Goal: Task Accomplishment & Management: Manage account settings

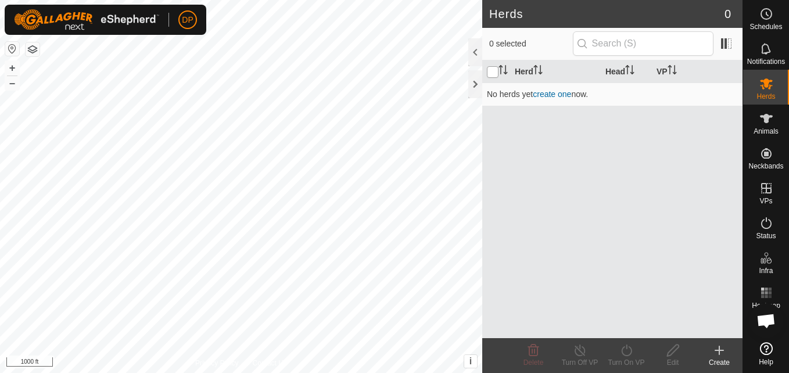
click at [490, 69] on input "checkbox" at bounding box center [493, 72] width 12 height 12
checkbox input "true"
click at [538, 69] on icon "Activate to sort" at bounding box center [537, 69] width 9 height 9
click at [550, 95] on link "create one" at bounding box center [552, 93] width 38 height 9
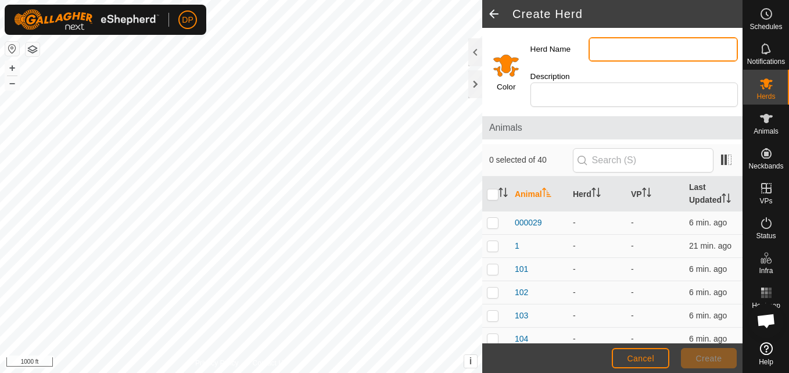
click at [623, 48] on input "Herd Name" at bounding box center [662, 49] width 149 height 24
type input "[PERSON_NAME] farm"
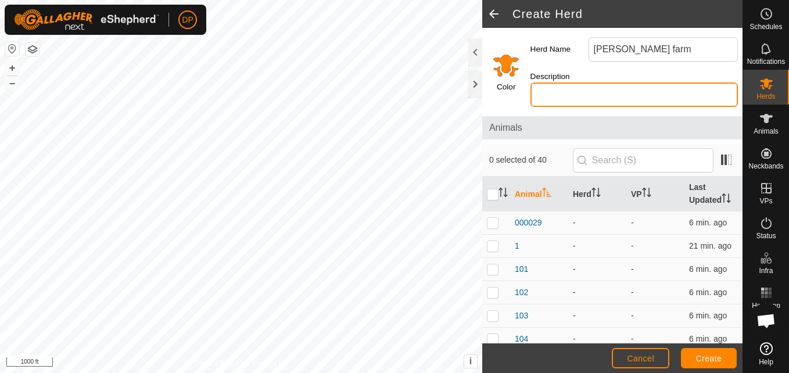
click at [613, 94] on input "Description" at bounding box center [633, 94] width 207 height 24
type input "black"
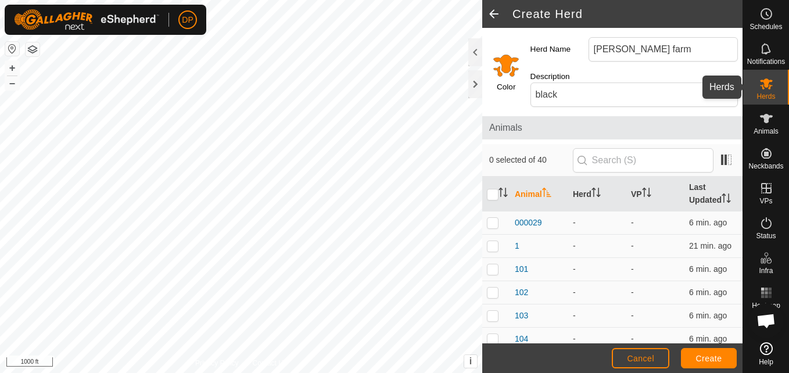
click at [763, 87] on icon at bounding box center [766, 84] width 14 height 14
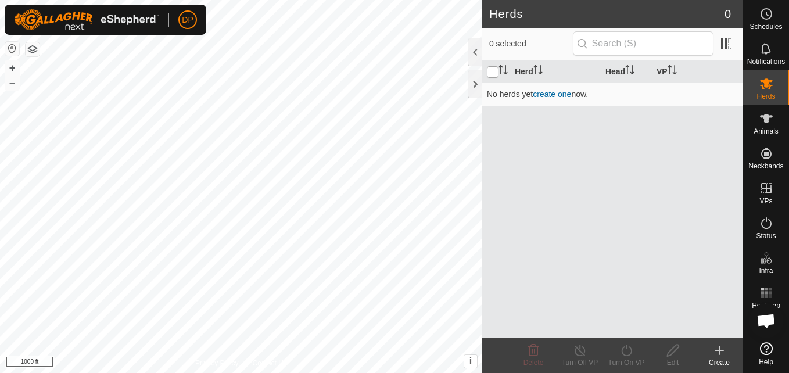
click at [487, 71] on input "checkbox" at bounding box center [493, 72] width 12 height 12
checkbox input "true"
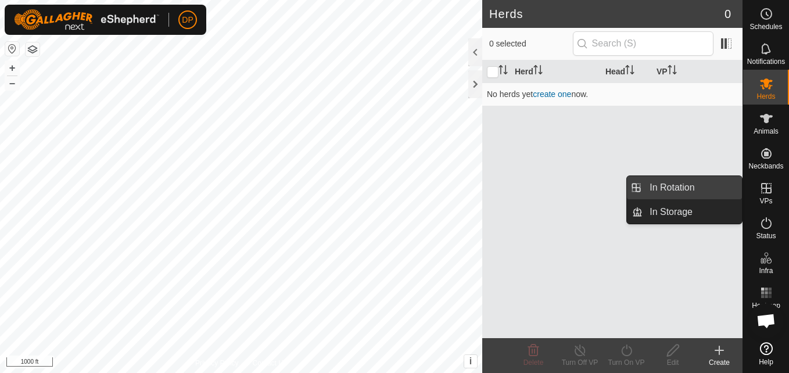
click at [677, 181] on link "In Rotation" at bounding box center [691, 187] width 99 height 23
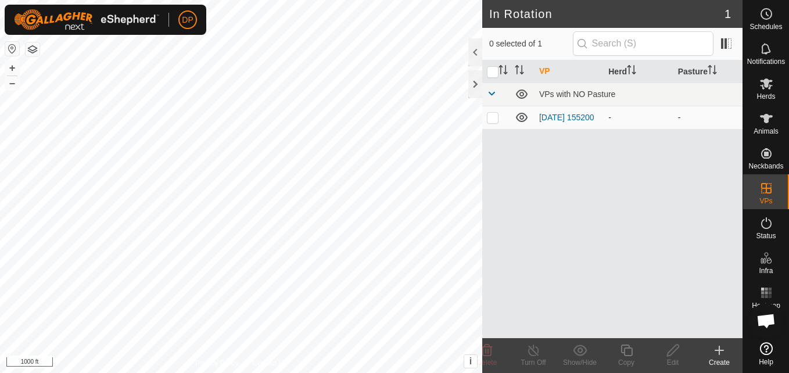
click at [490, 117] on p-checkbox at bounding box center [493, 117] width 12 height 9
checkbox input "true"
click at [556, 120] on link "[DATE] 155200" at bounding box center [566, 117] width 55 height 9
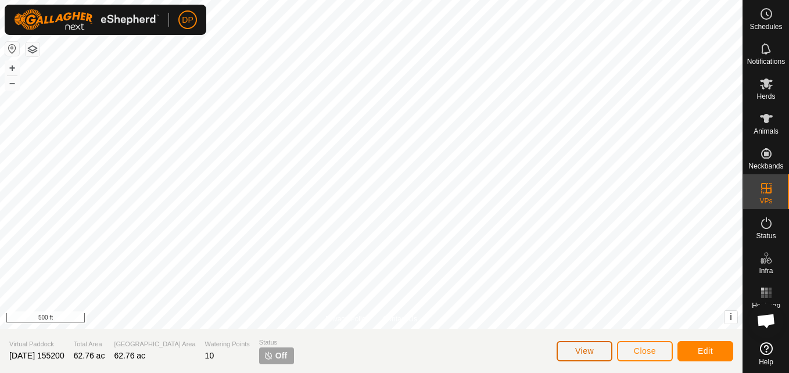
click at [589, 348] on span "View" at bounding box center [584, 350] width 19 height 9
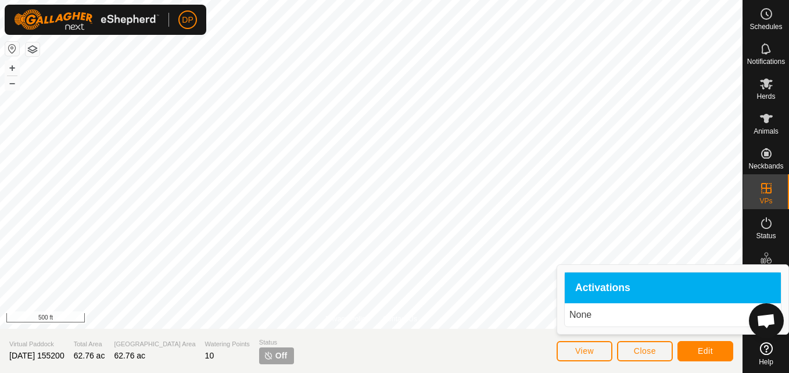
click at [620, 285] on span "Activations" at bounding box center [602, 288] width 55 height 10
click at [606, 287] on span "Activations" at bounding box center [602, 288] width 55 height 10
click at [640, 351] on span "Close" at bounding box center [645, 350] width 22 height 9
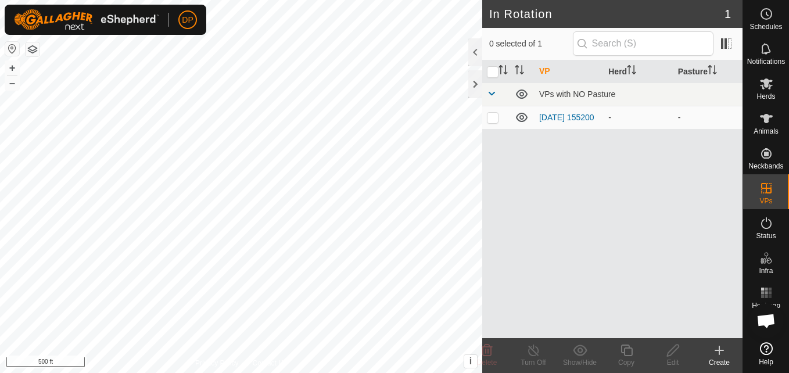
click at [523, 120] on icon at bounding box center [522, 117] width 12 height 9
click at [523, 120] on icon at bounding box center [522, 117] width 14 height 14
click at [494, 120] on p-checkbox at bounding box center [493, 117] width 12 height 9
checkbox input "true"
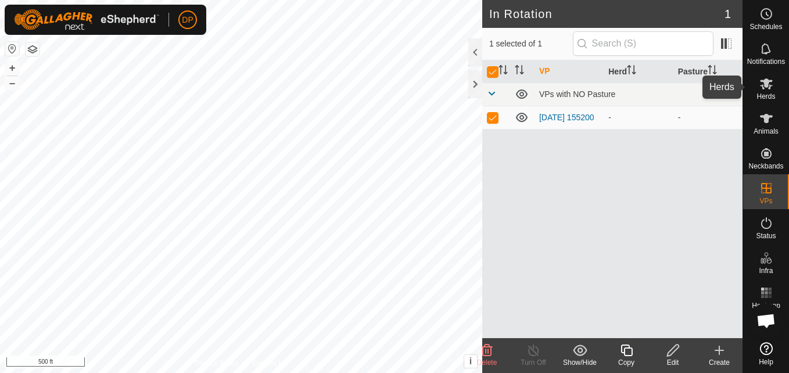
click at [762, 91] on es-mob-svg-icon at bounding box center [766, 83] width 21 height 19
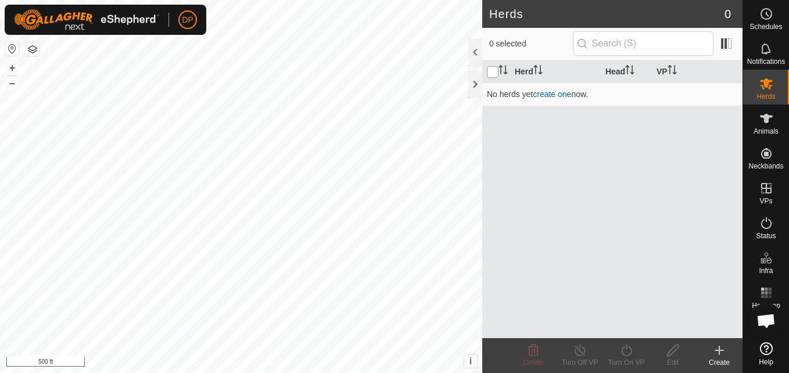
click at [490, 70] on input "checkbox" at bounding box center [493, 72] width 12 height 12
checkbox input "true"
click at [551, 96] on link "create one" at bounding box center [552, 93] width 38 height 9
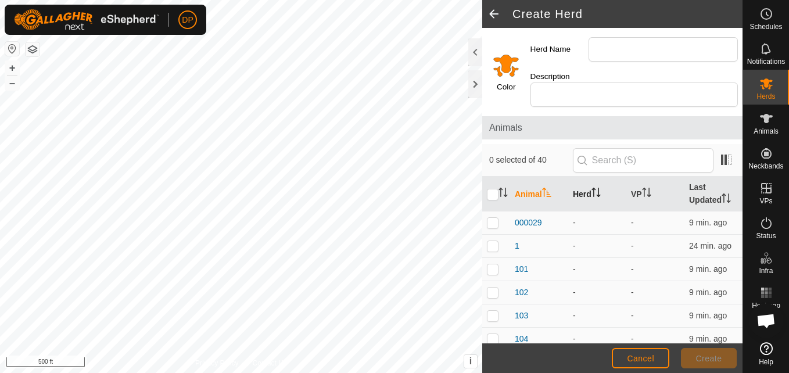
click at [596, 190] on icon "Activate to sort" at bounding box center [595, 192] width 9 height 9
click at [490, 194] on input "checkbox" at bounding box center [493, 195] width 12 height 12
checkbox input "true"
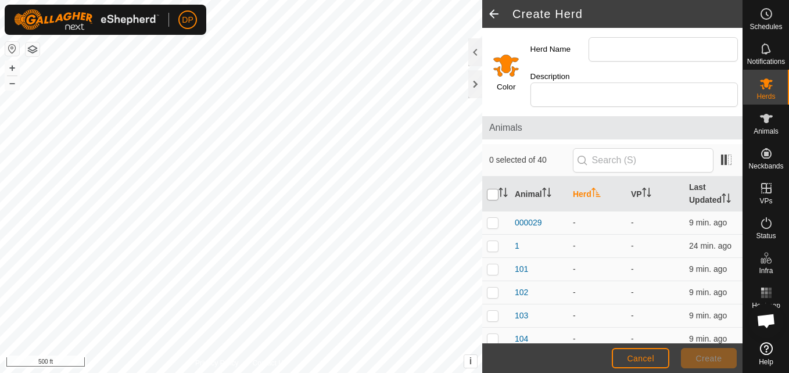
checkbox input "true"
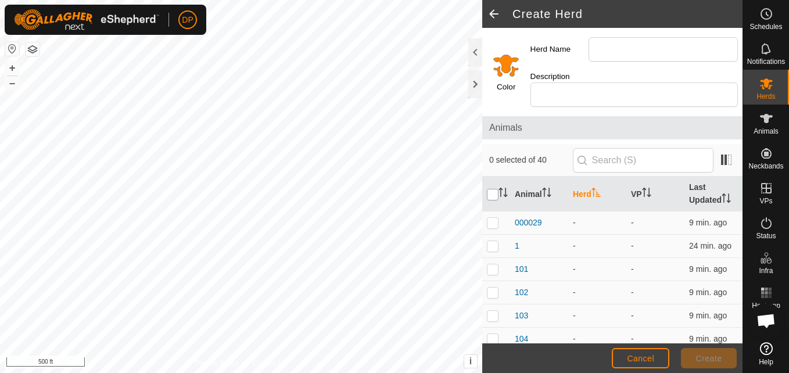
checkbox input "true"
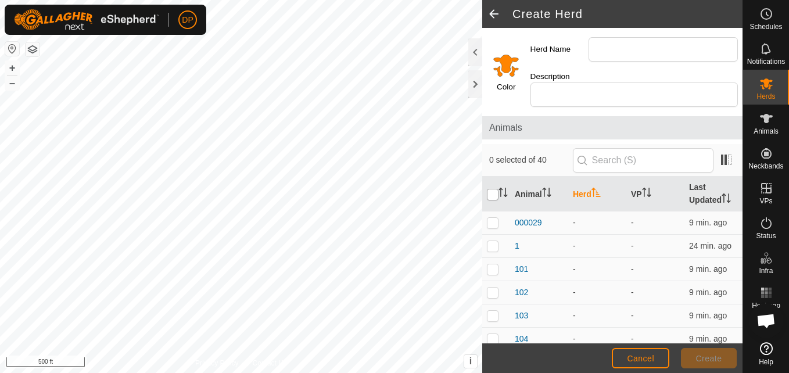
checkbox input "true"
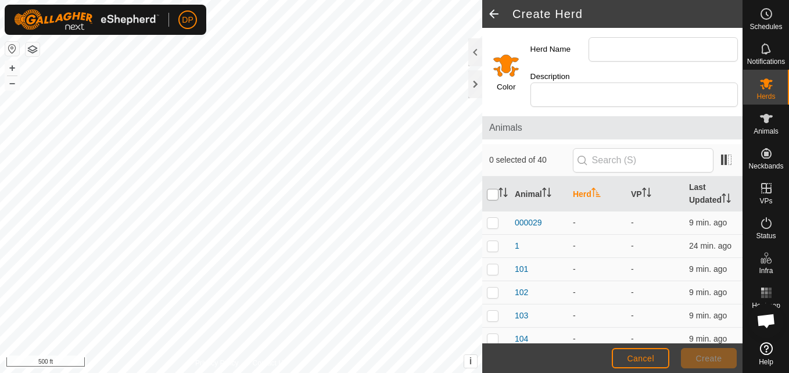
checkbox input "true"
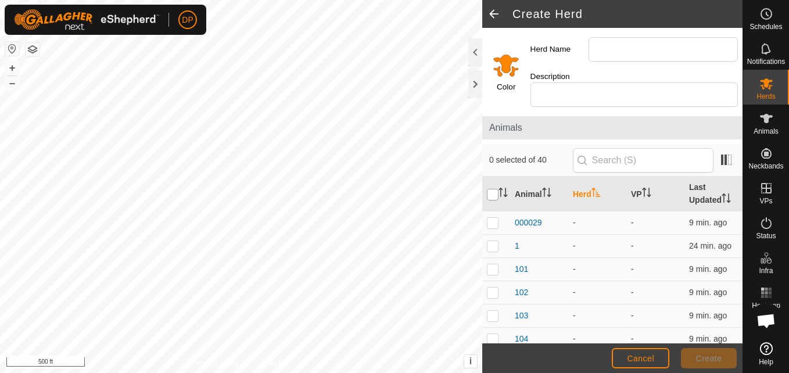
checkbox input "true"
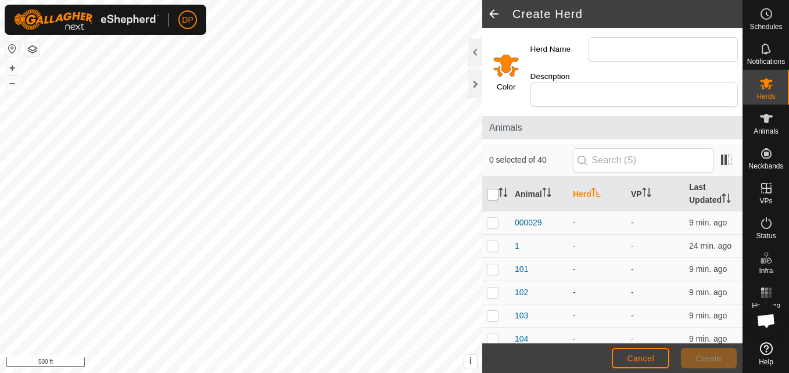
checkbox input "true"
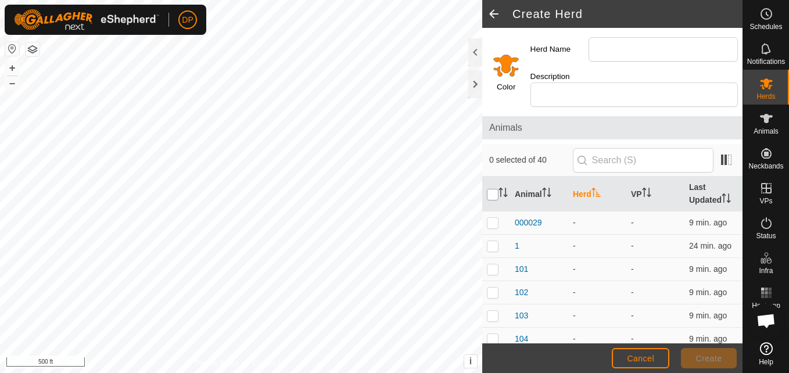
checkbox input "true"
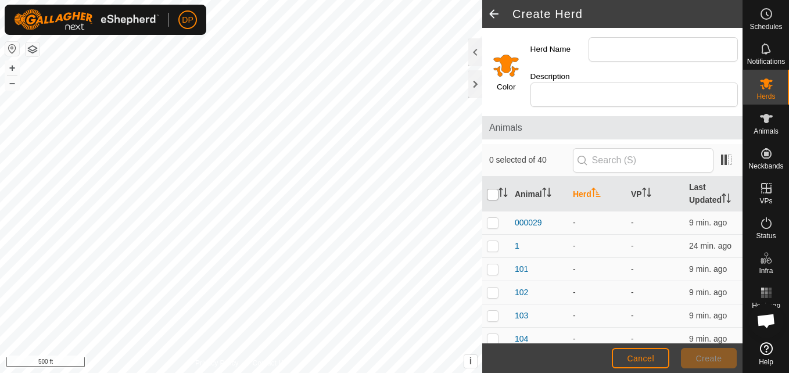
checkbox input "true"
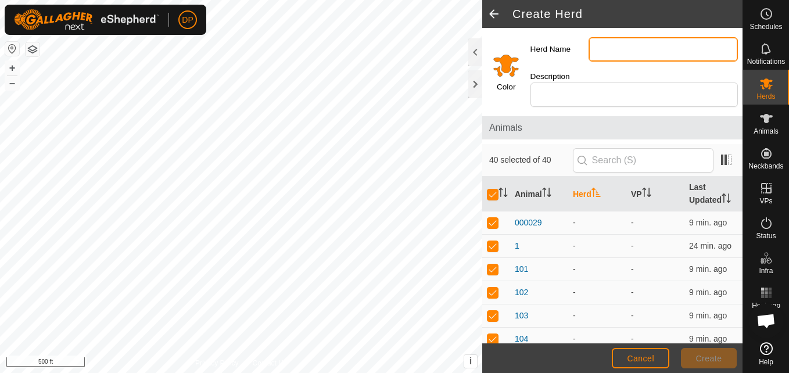
click at [631, 49] on input "Herd Name" at bounding box center [662, 49] width 149 height 24
type input "[PERSON_NAME] farm"
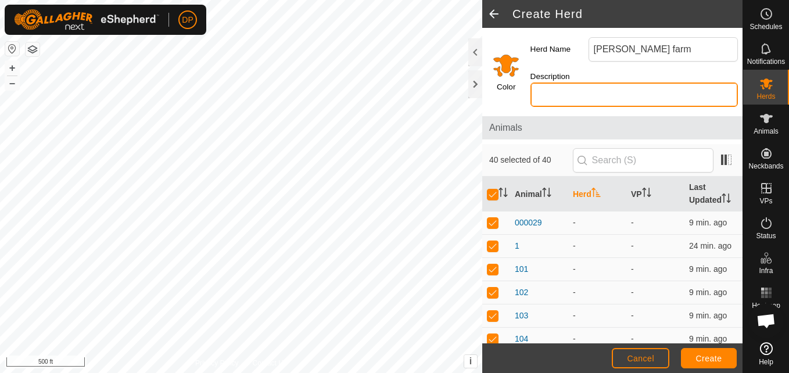
click at [612, 92] on input "Description" at bounding box center [633, 94] width 207 height 24
type input "black"
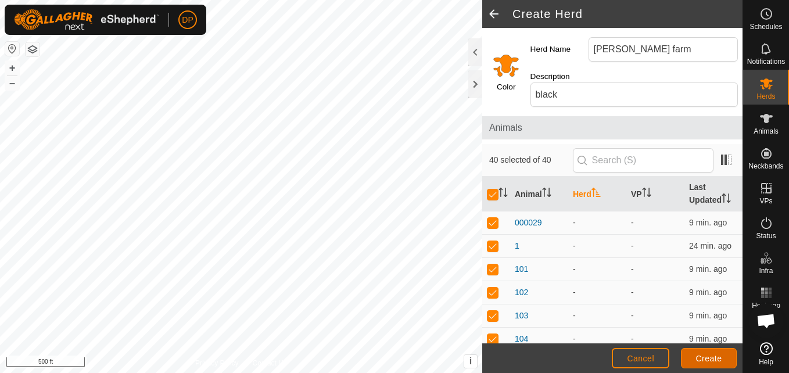
click at [700, 355] on span "Create" at bounding box center [709, 358] width 26 height 9
click at [643, 189] on icon "Activate to sort" at bounding box center [643, 192] width 1 height 9
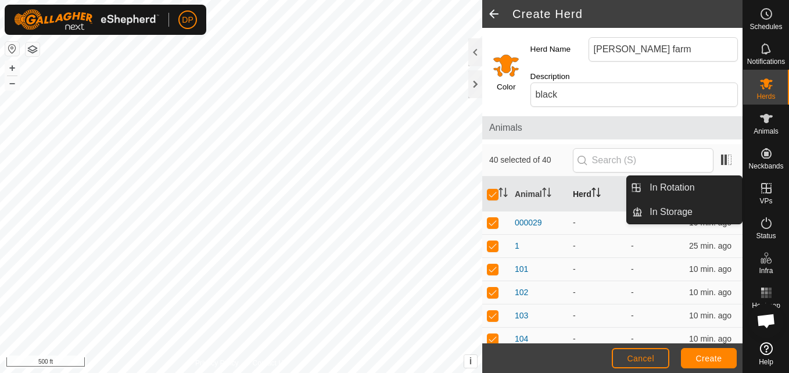
click at [725, 184] on link "In Rotation" at bounding box center [691, 187] width 99 height 23
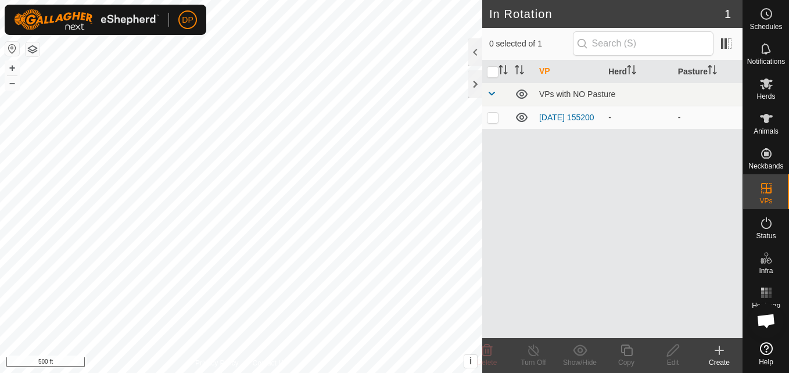
click at [491, 117] on p-checkbox at bounding box center [493, 117] width 12 height 9
checkbox input "true"
click at [582, 354] on icon at bounding box center [580, 350] width 15 height 14
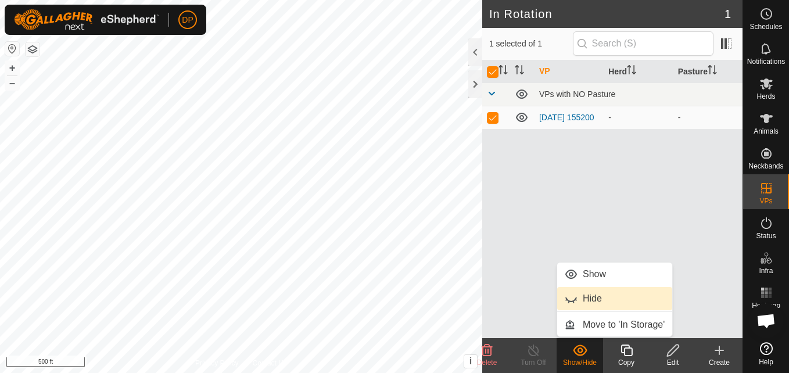
click at [572, 299] on link "Hide" at bounding box center [614, 298] width 115 height 23
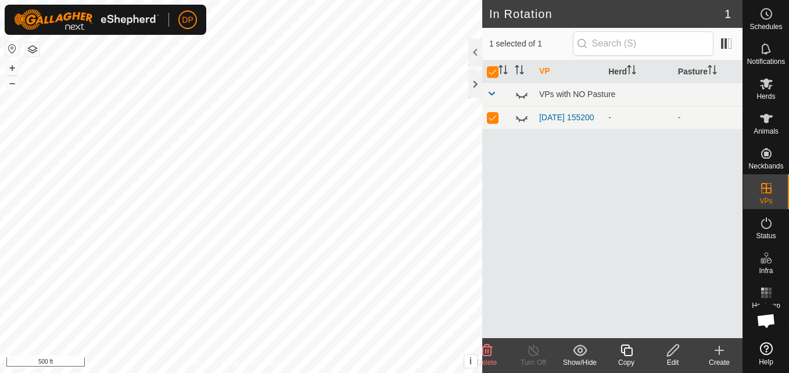
click at [578, 348] on icon at bounding box center [580, 349] width 14 height 11
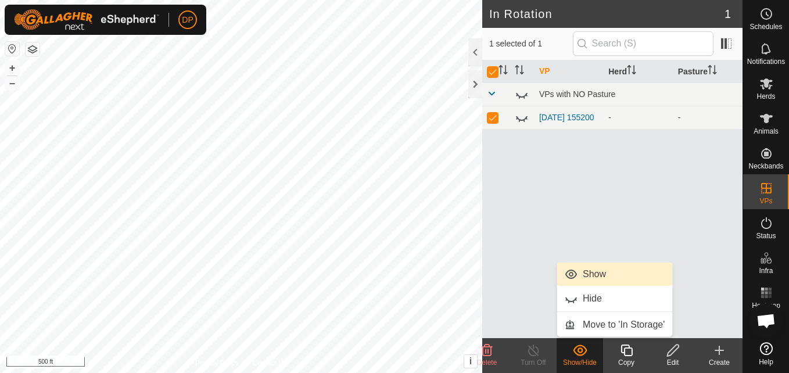
click at [588, 272] on link "Show" at bounding box center [614, 274] width 115 height 23
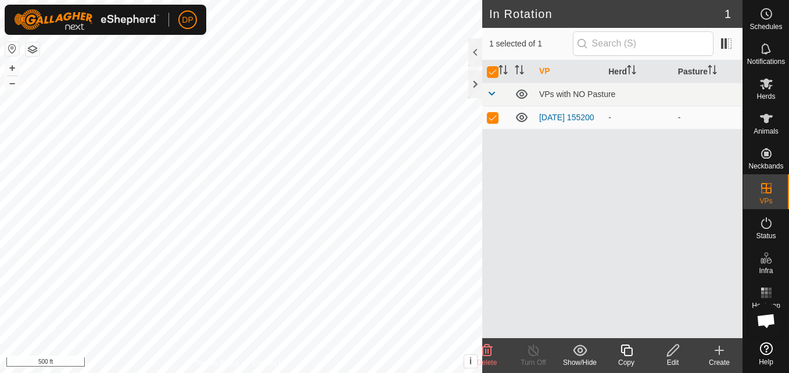
click at [720, 348] on icon at bounding box center [719, 350] width 14 height 14
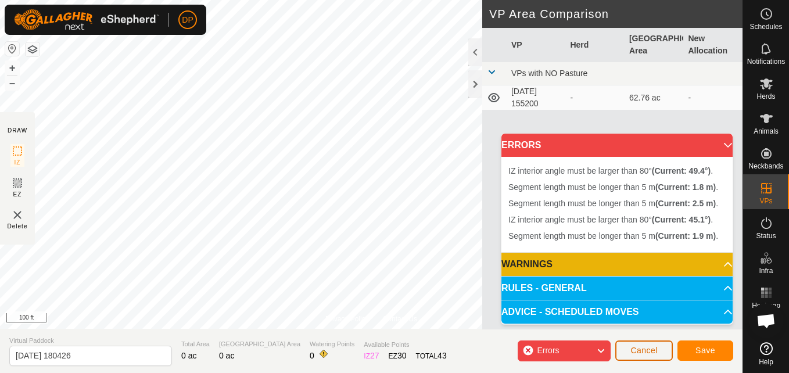
drag, startPoint x: 496, startPoint y: 200, endPoint x: 655, endPoint y: 352, distance: 219.8
click at [655, 352] on span "Cancel" at bounding box center [643, 350] width 27 height 9
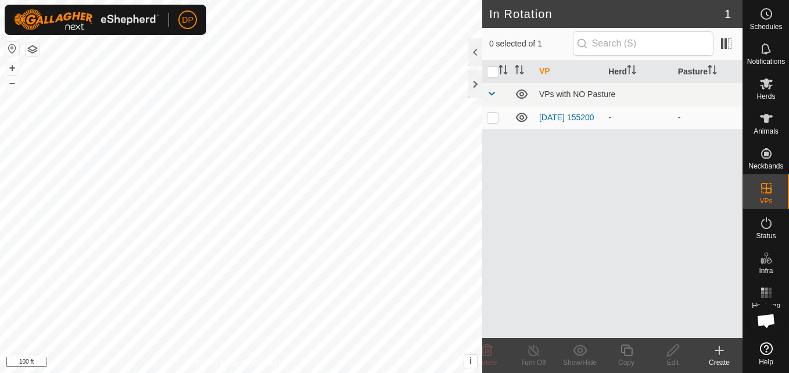
click at [715, 350] on icon at bounding box center [719, 350] width 8 height 0
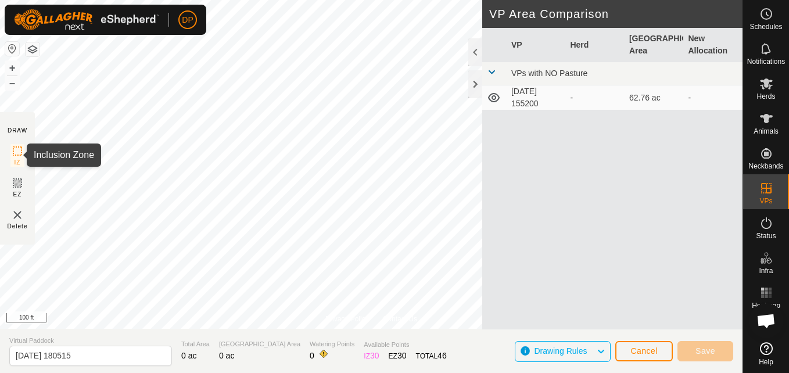
click at [20, 149] on icon at bounding box center [17, 151] width 14 height 14
click at [509, 91] on td "[DATE] 155200" at bounding box center [535, 97] width 59 height 25
click at [519, 93] on td "[DATE] 155200" at bounding box center [535, 97] width 59 height 25
click at [487, 73] on span at bounding box center [491, 71] width 9 height 9
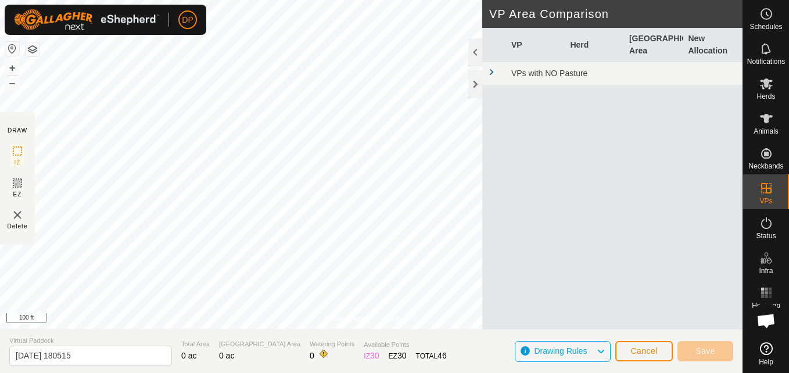
click at [495, 69] on span at bounding box center [491, 71] width 9 height 9
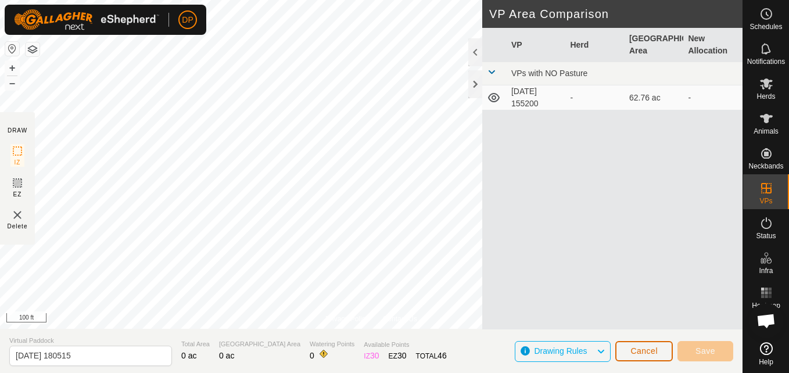
click at [642, 346] on span "Cancel" at bounding box center [643, 350] width 27 height 9
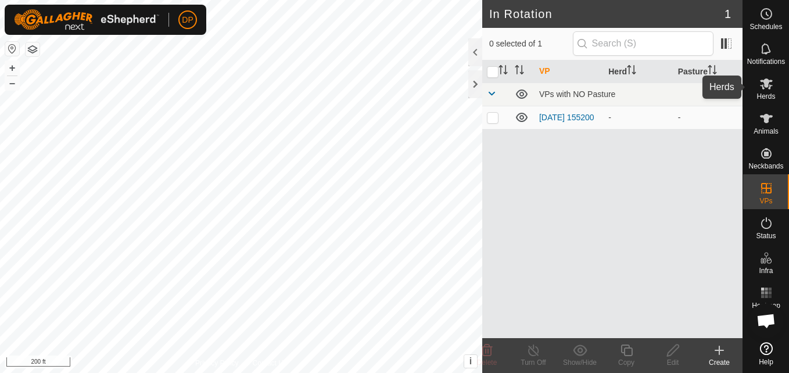
click at [760, 81] on icon at bounding box center [766, 83] width 13 height 11
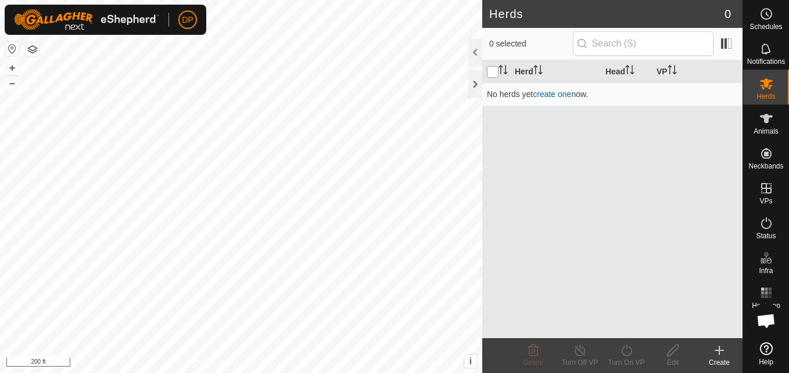
click at [494, 73] on input "checkbox" at bounding box center [493, 72] width 12 height 12
checkbox input "true"
click at [540, 95] on link "create one" at bounding box center [552, 93] width 38 height 9
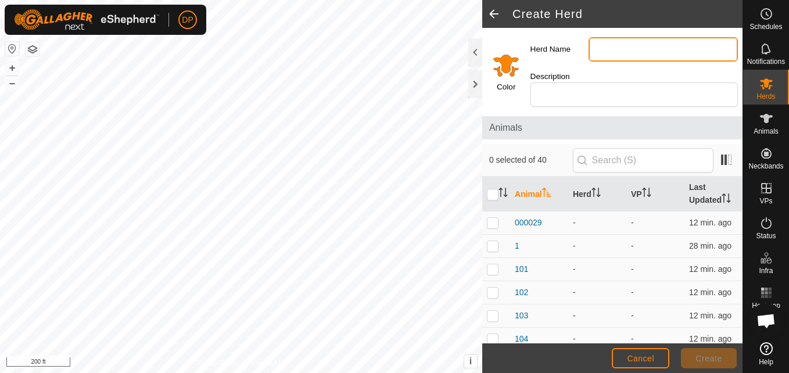
click at [605, 53] on input "Herd Name" at bounding box center [662, 49] width 149 height 24
type input "[PERSON_NAME] farm"
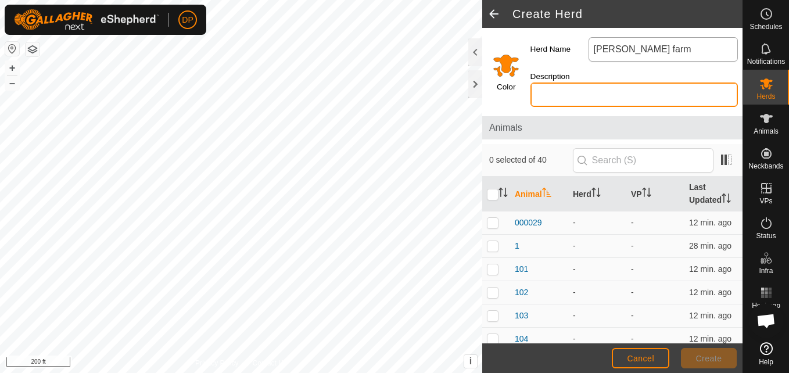
type input "black"
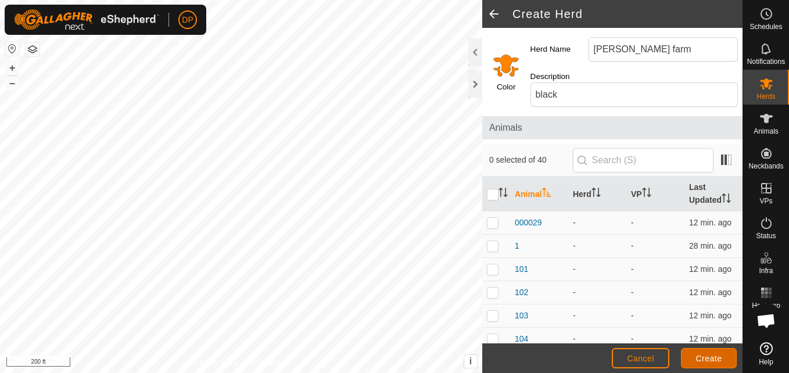
click at [716, 354] on span "Create" at bounding box center [709, 358] width 26 height 9
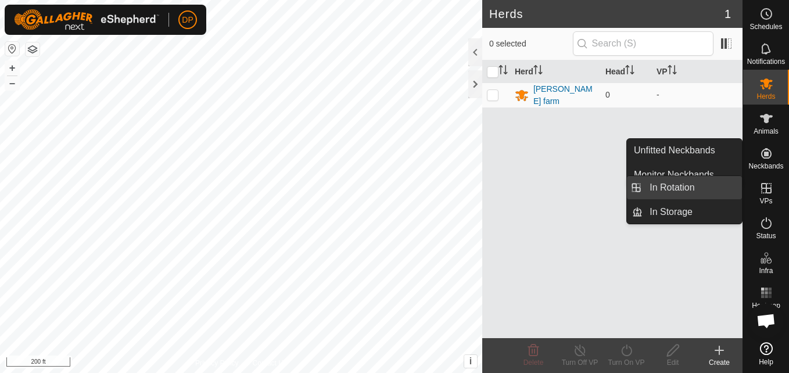
click at [699, 185] on link "In Rotation" at bounding box center [691, 187] width 99 height 23
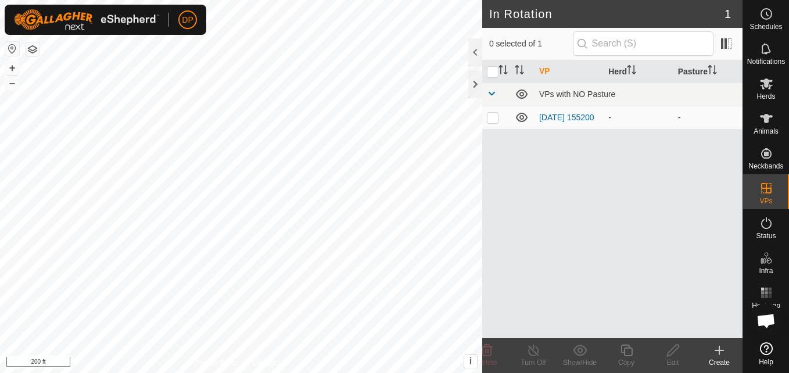
click at [496, 117] on p-checkbox at bounding box center [493, 117] width 12 height 9
checkbox input "true"
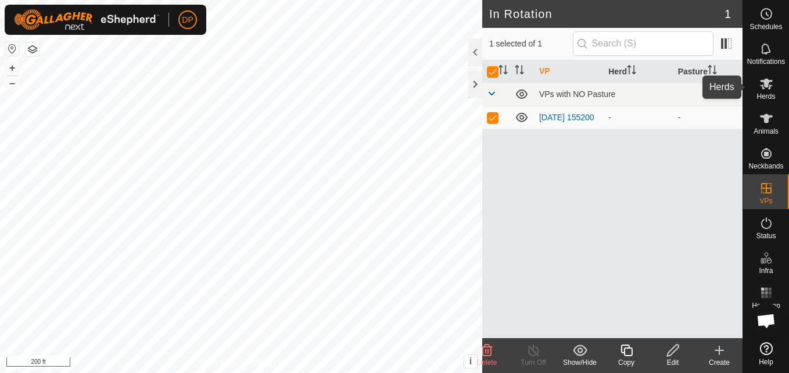
click at [772, 85] on icon at bounding box center [766, 84] width 14 height 14
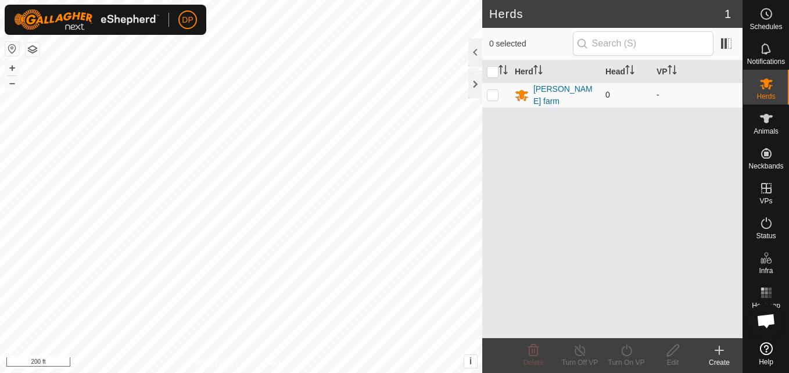
click at [491, 93] on p-checkbox at bounding box center [493, 94] width 12 height 9
checkbox input "true"
click at [666, 66] on th "VP" at bounding box center [697, 71] width 91 height 23
click at [616, 69] on th "Head" at bounding box center [626, 71] width 51 height 23
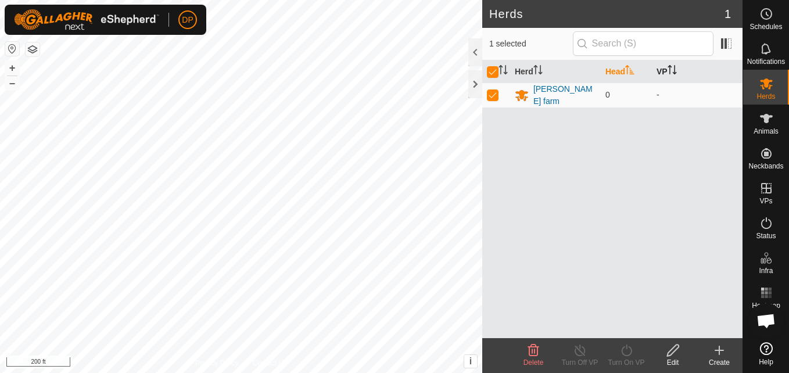
click at [673, 67] on icon "Activate to sort" at bounding box center [671, 69] width 9 height 9
click at [617, 69] on th "Head" at bounding box center [626, 71] width 51 height 23
click at [613, 94] on td "0" at bounding box center [626, 94] width 51 height 25
click at [767, 120] on icon at bounding box center [766, 118] width 13 height 9
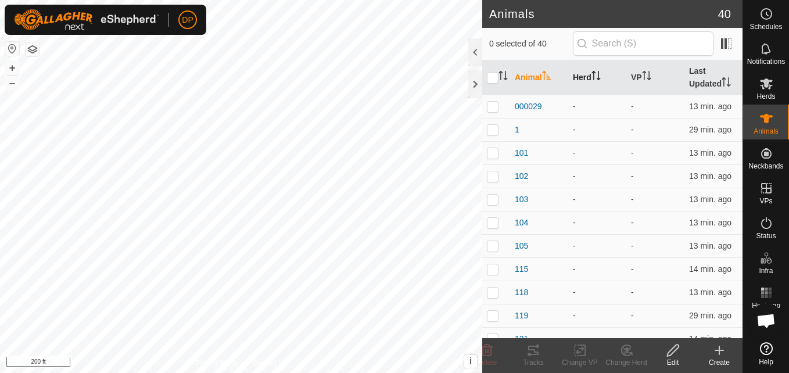
click at [591, 69] on th "Herd" at bounding box center [597, 77] width 58 height 35
click at [529, 71] on th "Animal" at bounding box center [539, 77] width 58 height 35
click at [490, 78] on input "checkbox" at bounding box center [493, 78] width 12 height 12
checkbox input "true"
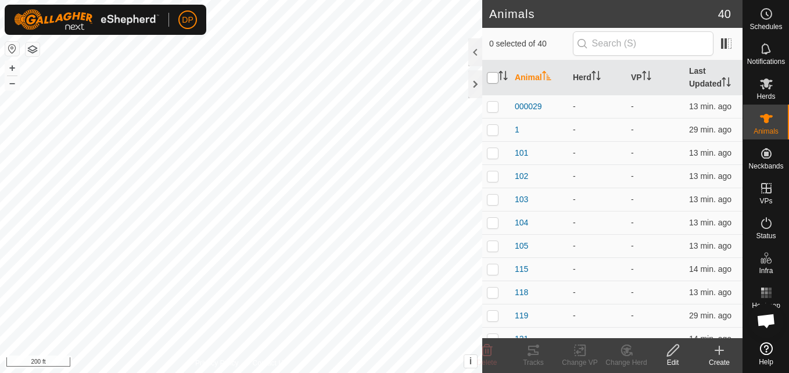
checkbox input "true"
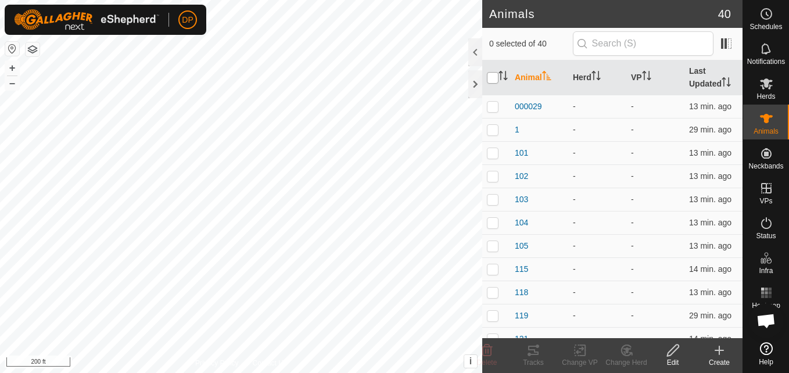
checkbox input "true"
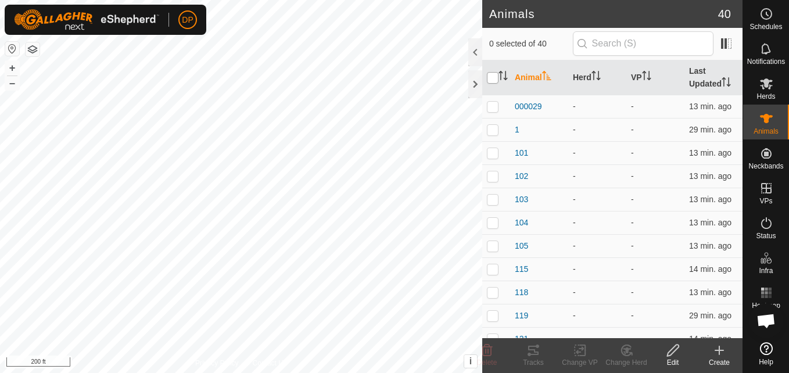
checkbox input "true"
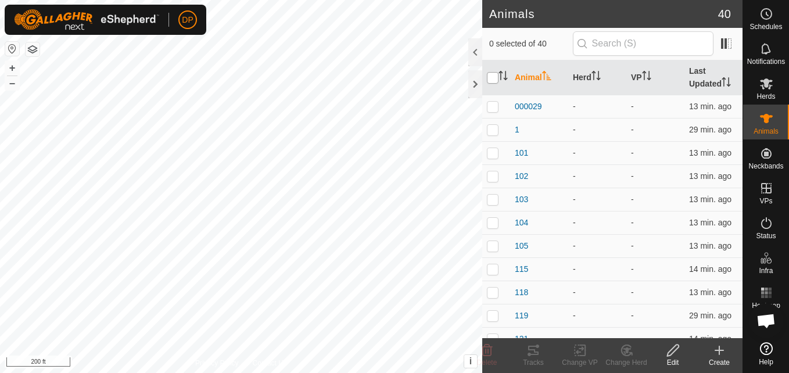
checkbox input "true"
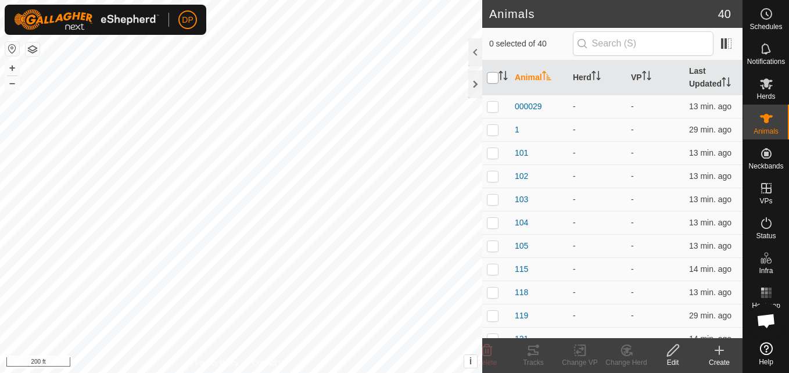
checkbox input "true"
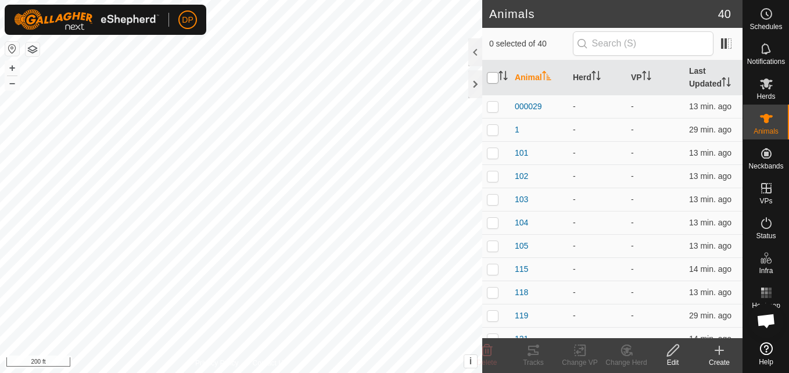
checkbox input "true"
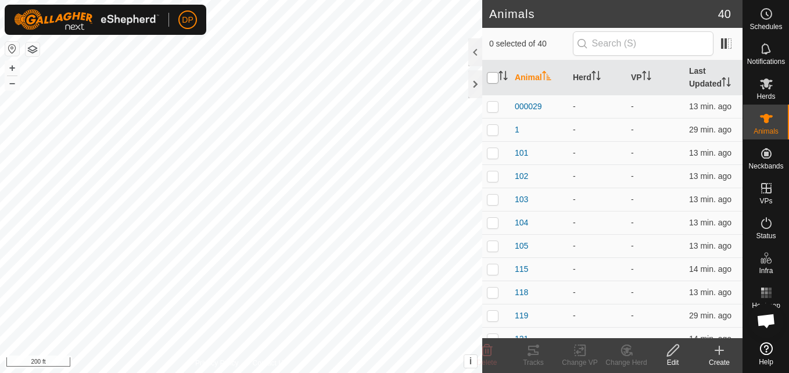
checkbox input "true"
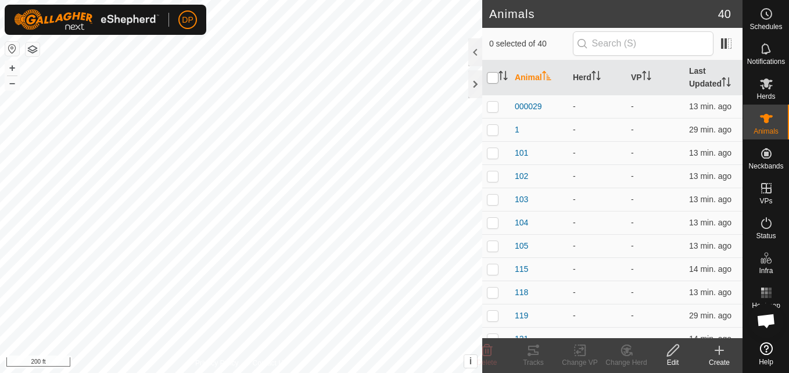
checkbox input "true"
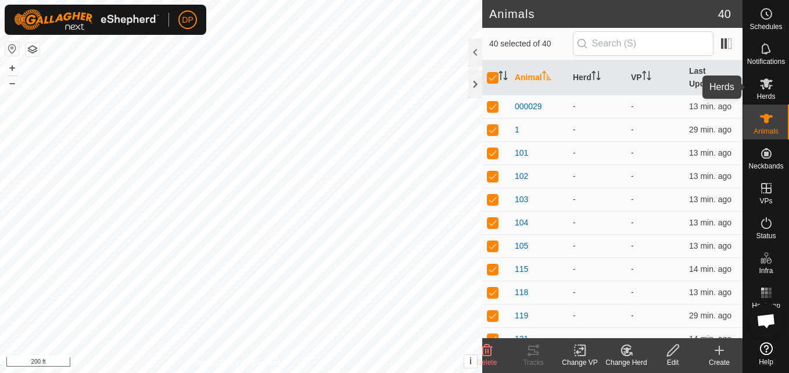
click at [771, 79] on icon at bounding box center [766, 84] width 14 height 14
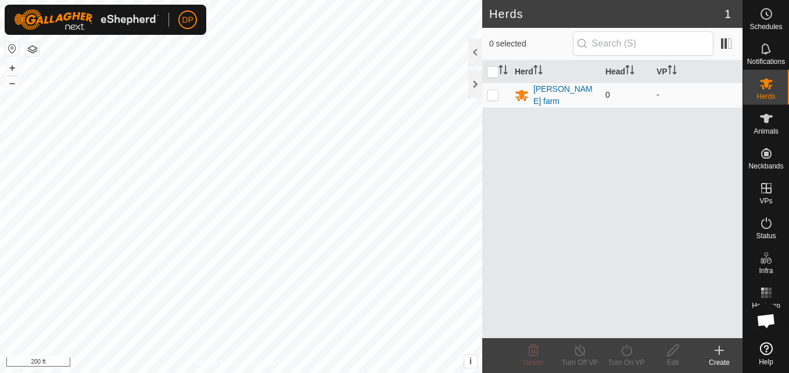
click at [492, 95] on p-checkbox at bounding box center [493, 94] width 12 height 9
checkbox input "true"
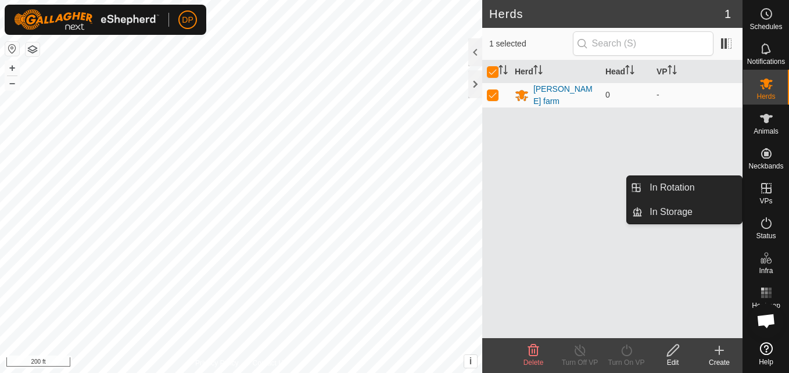
click at [764, 185] on icon at bounding box center [766, 188] width 14 height 14
click at [731, 184] on link "In Rotation" at bounding box center [691, 187] width 99 height 23
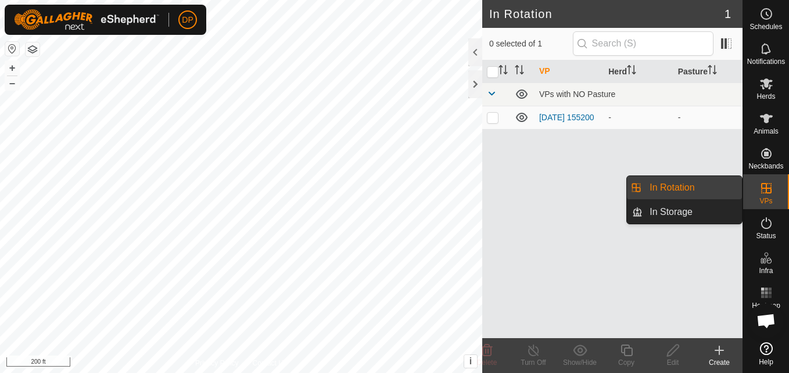
click at [731, 184] on link "In Rotation" at bounding box center [691, 187] width 99 height 23
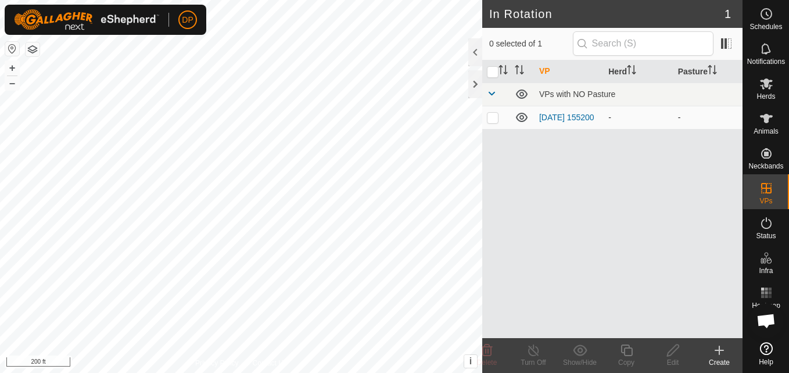
click at [494, 121] on p-checkbox at bounding box center [493, 117] width 12 height 9
checkbox input "true"
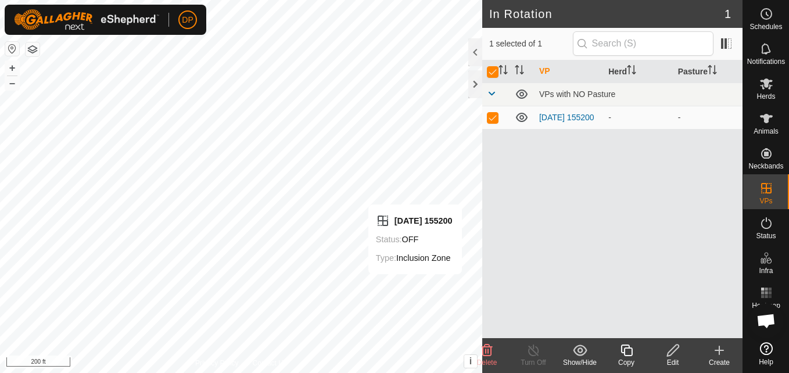
click at [583, 349] on icon at bounding box center [580, 350] width 15 height 14
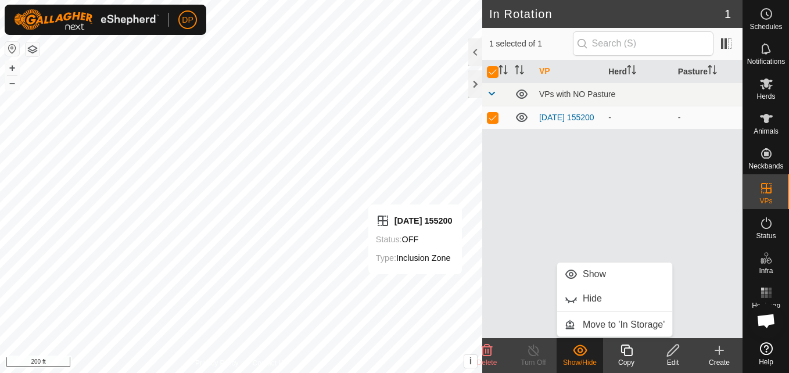
click at [583, 348] on icon at bounding box center [580, 350] width 15 height 14
click at [620, 224] on div "VP Herd Pasture VPs with NO Pasture [DATE] 155200 - -" at bounding box center [612, 199] width 260 height 278
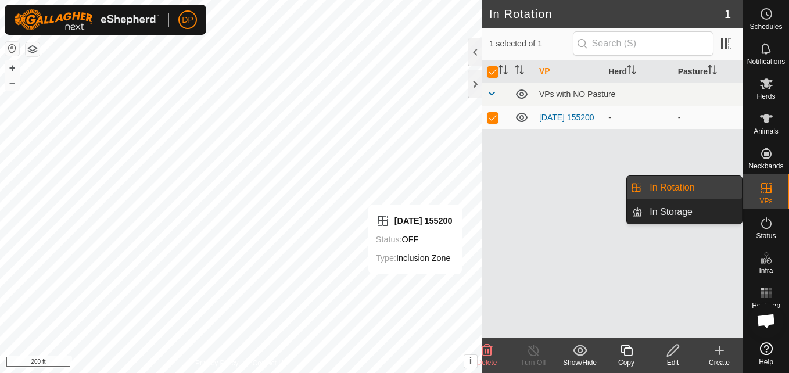
click at [768, 184] on icon at bounding box center [766, 188] width 14 height 14
click at [732, 208] on link "In Storage" at bounding box center [691, 211] width 99 height 23
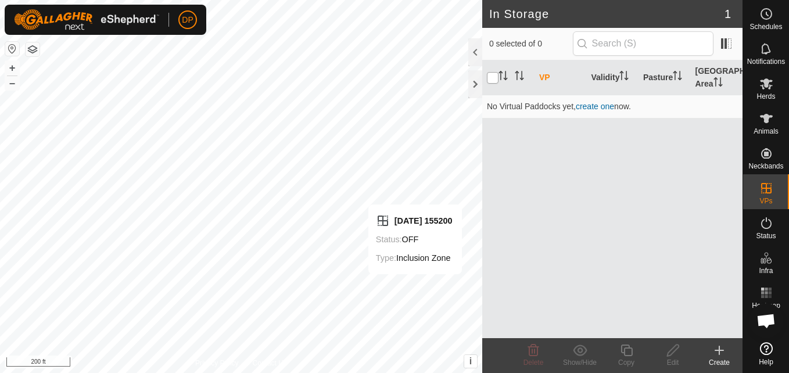
click at [491, 74] on input "checkbox" at bounding box center [493, 78] width 12 height 12
checkbox input "true"
click at [727, 351] on create-svg-icon at bounding box center [719, 350] width 46 height 14
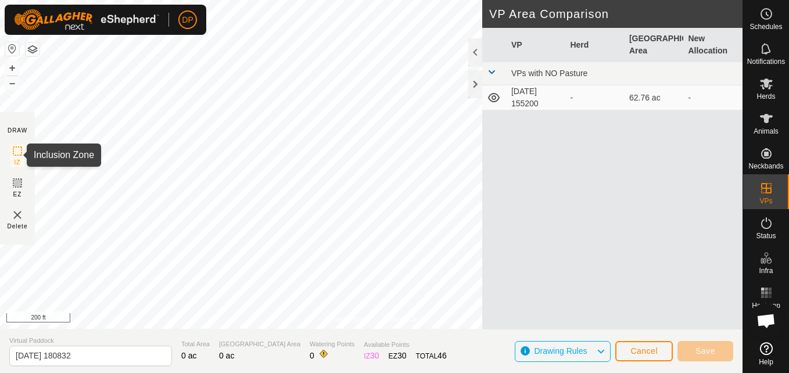
click at [15, 150] on icon at bounding box center [17, 151] width 14 height 14
click at [489, 92] on icon at bounding box center [494, 98] width 14 height 14
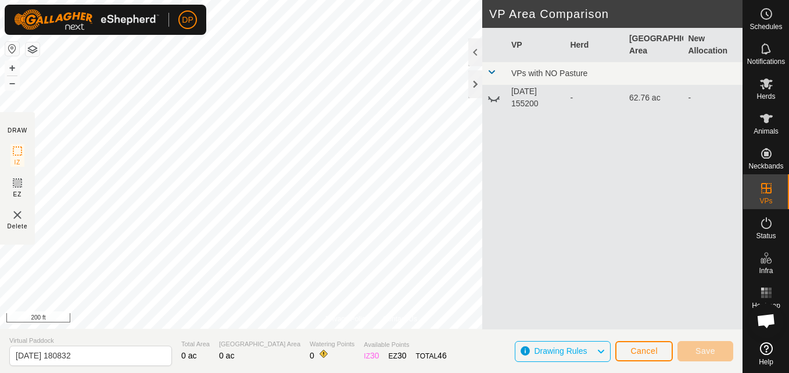
click at [491, 96] on icon at bounding box center [494, 98] width 14 height 14
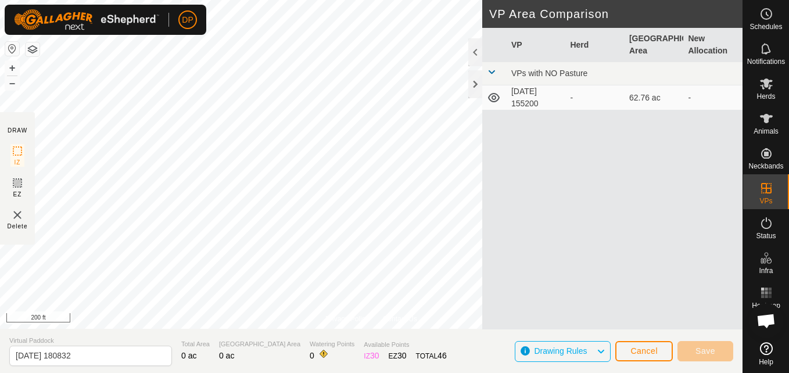
click at [489, 70] on span at bounding box center [491, 71] width 9 height 9
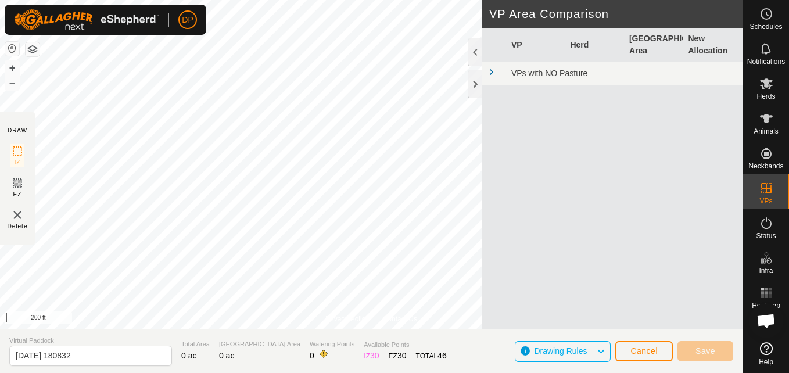
click at [491, 74] on span at bounding box center [491, 71] width 9 height 9
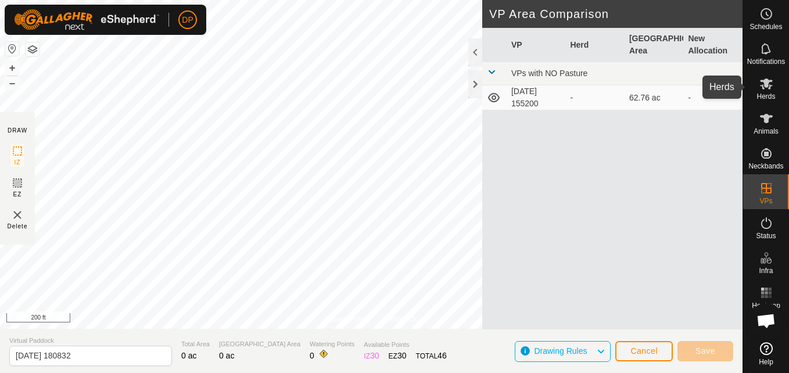
click at [766, 84] on icon at bounding box center [766, 83] width 13 height 11
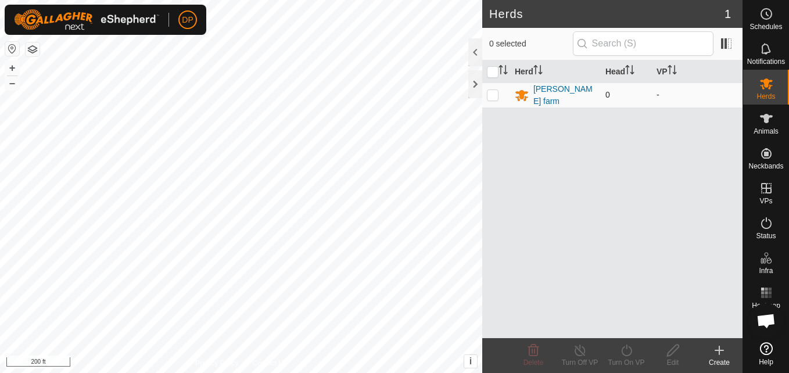
click at [492, 97] on p-checkbox at bounding box center [493, 94] width 12 height 9
checkbox input "true"
click at [676, 357] on icon at bounding box center [673, 350] width 15 height 14
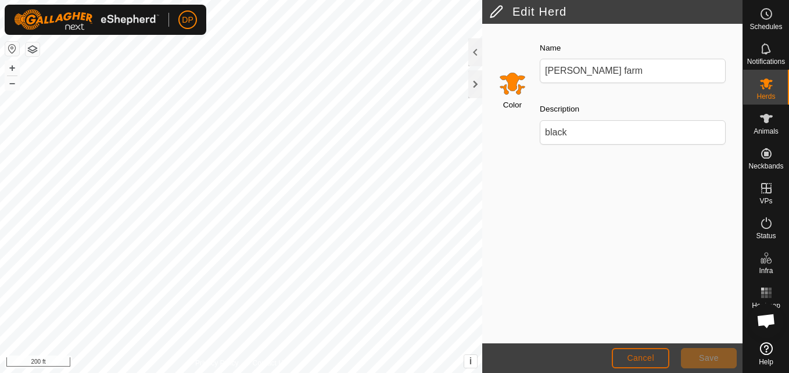
click at [630, 352] on button "Cancel" at bounding box center [640, 358] width 57 height 20
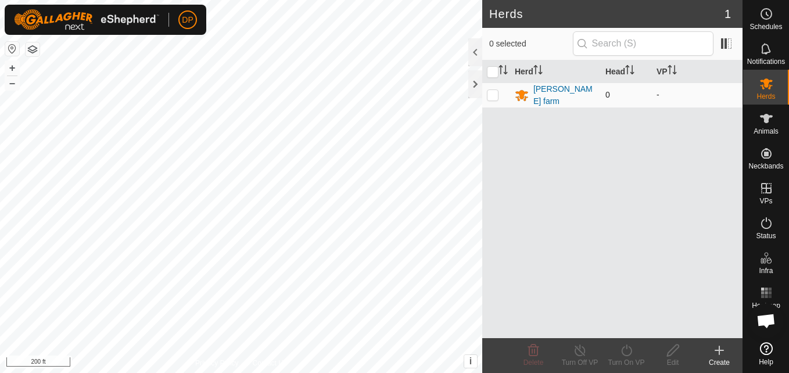
click at [488, 96] on p-checkbox at bounding box center [493, 94] width 12 height 9
checkbox input "true"
click at [670, 347] on icon at bounding box center [673, 350] width 15 height 14
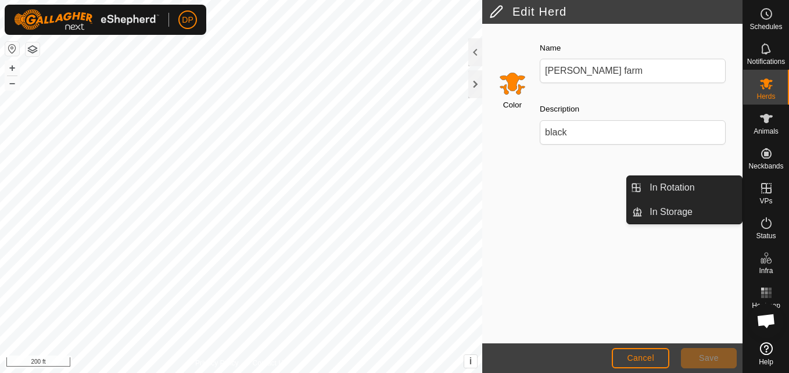
click at [766, 186] on icon at bounding box center [766, 188] width 10 height 10
click at [716, 183] on link "In Rotation" at bounding box center [691, 187] width 99 height 23
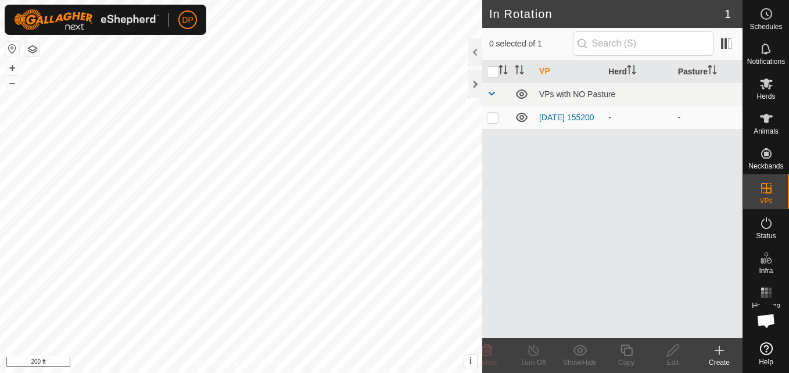
click at [491, 117] on p-checkbox at bounding box center [493, 117] width 12 height 9
checkbox input "true"
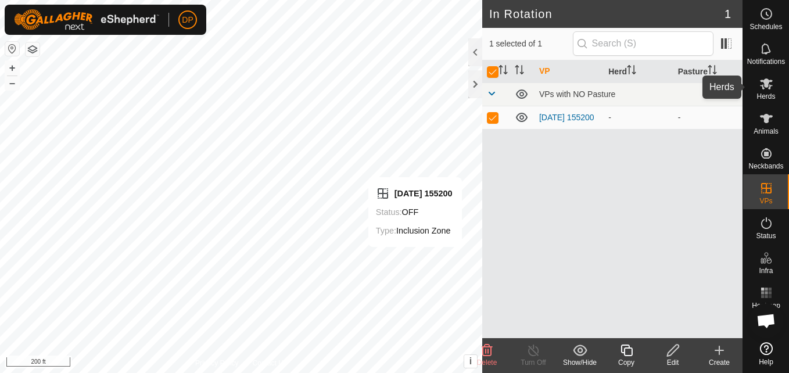
click at [767, 82] on icon at bounding box center [766, 83] width 13 height 11
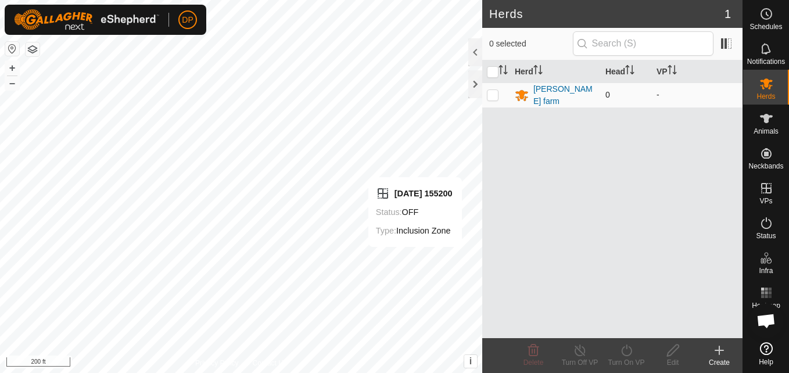
click at [489, 93] on p-checkbox at bounding box center [493, 94] width 12 height 9
checkbox input "true"
click at [582, 350] on icon at bounding box center [580, 350] width 15 height 14
drag, startPoint x: 581, startPoint y: 352, endPoint x: 567, endPoint y: 361, distance: 17.2
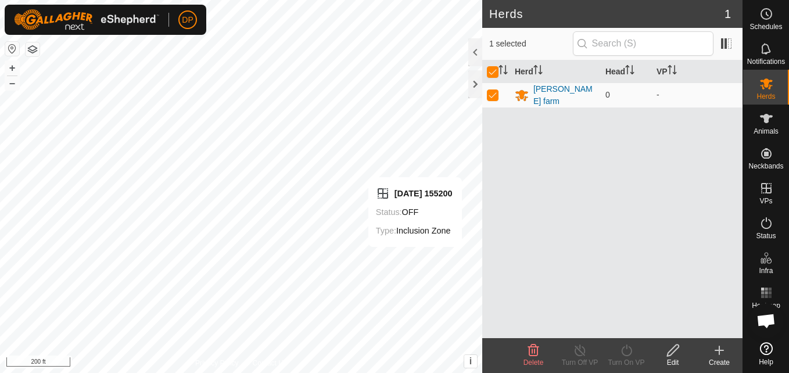
drag, startPoint x: 567, startPoint y: 361, endPoint x: 549, endPoint y: 314, distance: 50.7
click at [549, 314] on div "Herd Head VP payne farm 0 -" at bounding box center [612, 199] width 260 height 278
click at [718, 354] on icon at bounding box center [719, 350] width 14 height 14
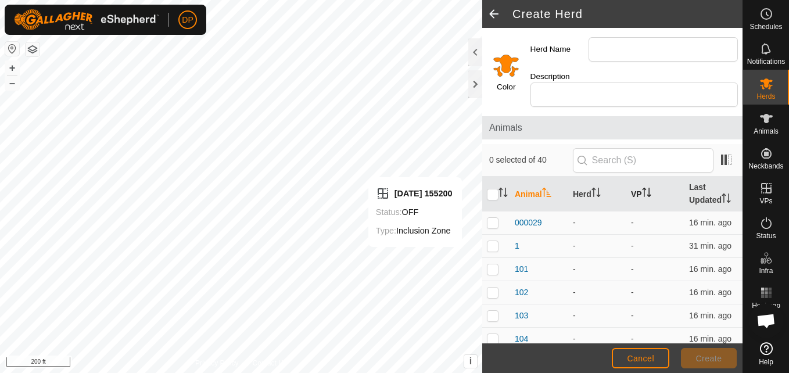
click at [641, 186] on th "VP" at bounding box center [655, 194] width 58 height 35
click at [490, 193] on input "checkbox" at bounding box center [493, 195] width 12 height 12
checkbox input "true"
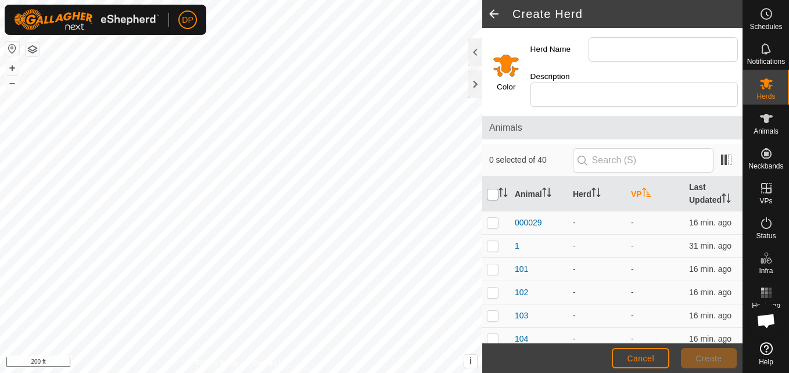
checkbox input "true"
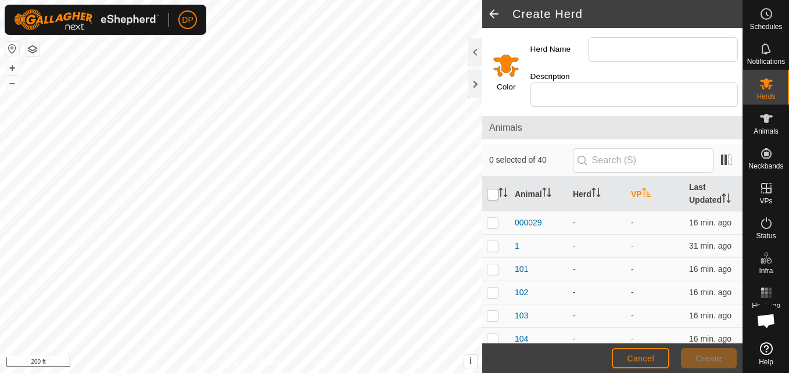
checkbox input "true"
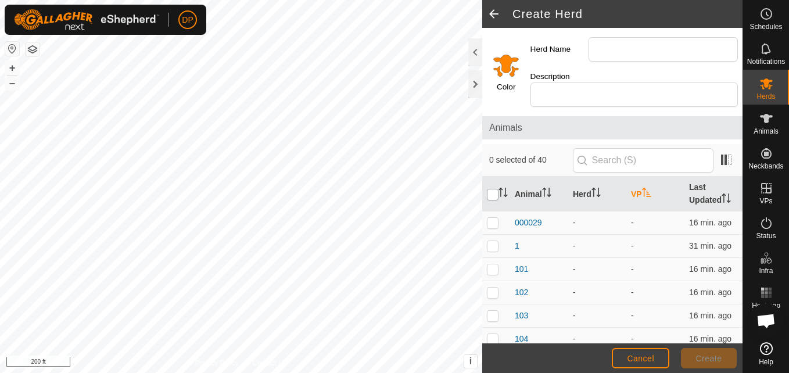
checkbox input "true"
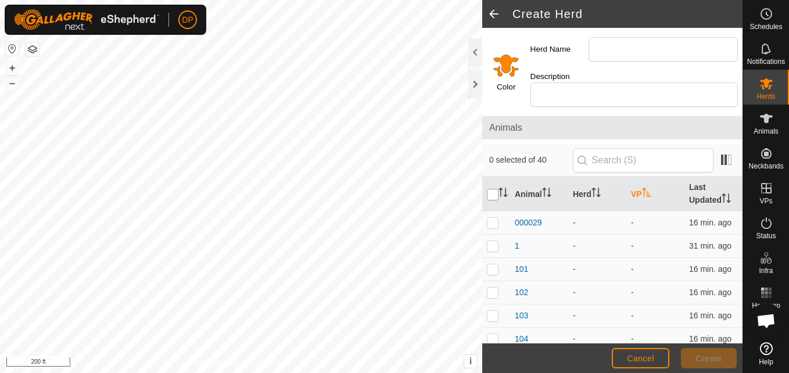
checkbox input "true"
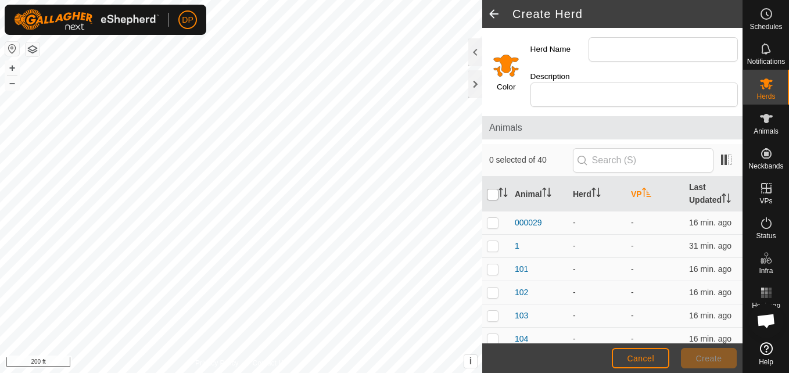
checkbox input "true"
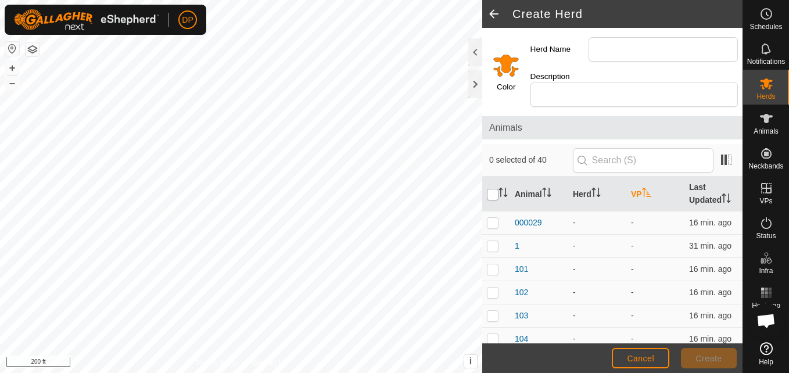
checkbox input "true"
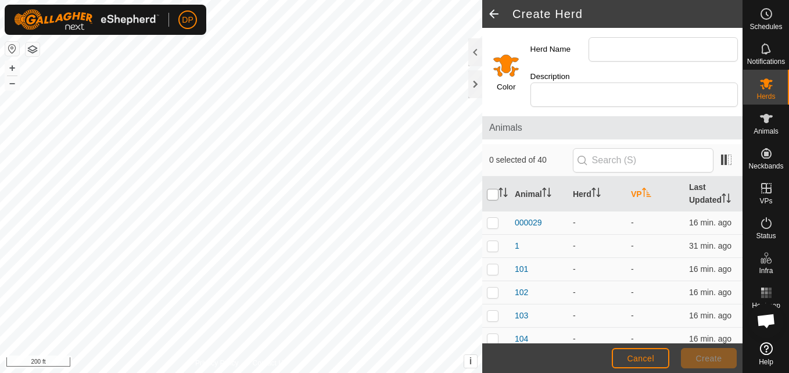
checkbox input "true"
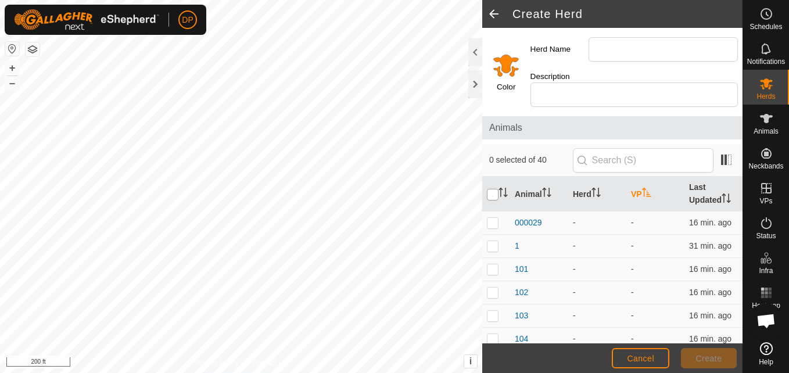
checkbox input "true"
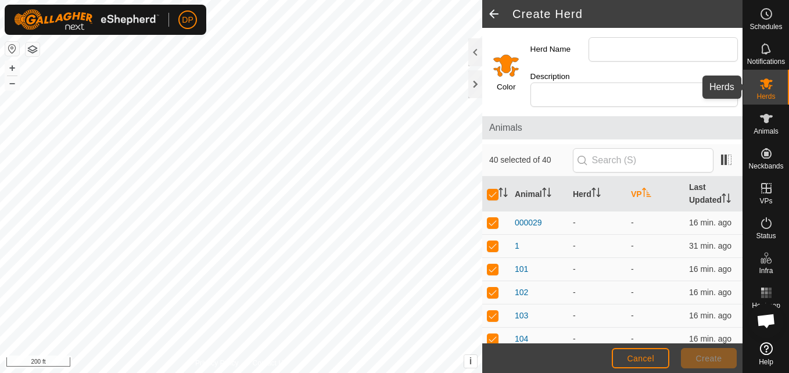
click at [762, 82] on icon at bounding box center [766, 83] width 13 height 11
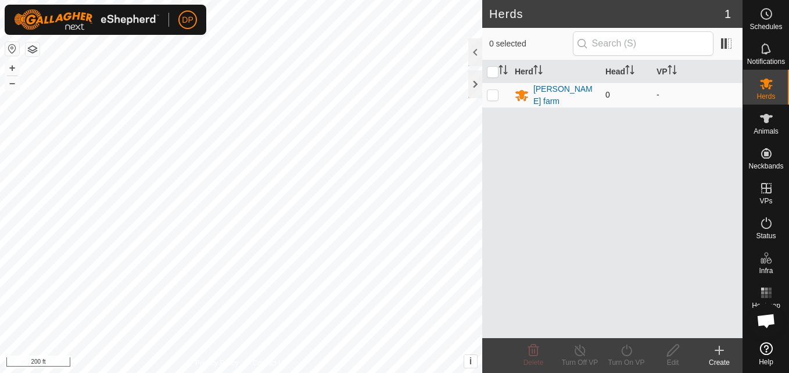
click at [612, 97] on td "0" at bounding box center [626, 94] width 51 height 25
click at [490, 96] on p-checkbox at bounding box center [493, 94] width 12 height 9
checkbox input "true"
click at [616, 89] on td "0" at bounding box center [626, 94] width 51 height 25
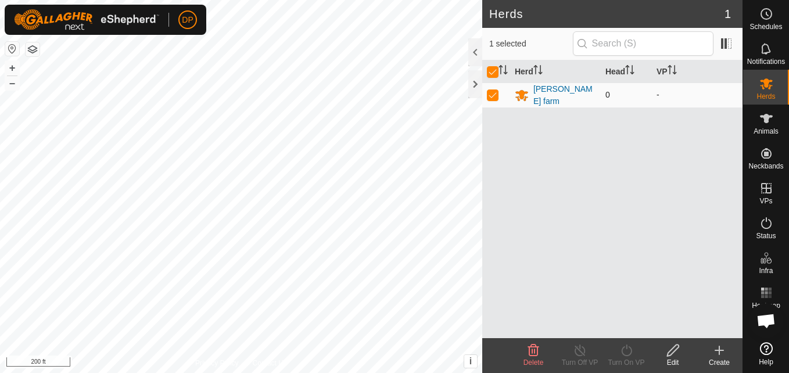
click at [606, 91] on span "0" at bounding box center [607, 94] width 5 height 9
click at [634, 70] on icon "Activate to sort" at bounding box center [629, 69] width 9 height 9
click at [606, 98] on span "0" at bounding box center [607, 94] width 5 height 9
click at [610, 91] on td "0" at bounding box center [626, 94] width 51 height 25
click at [764, 115] on icon at bounding box center [766, 118] width 13 height 9
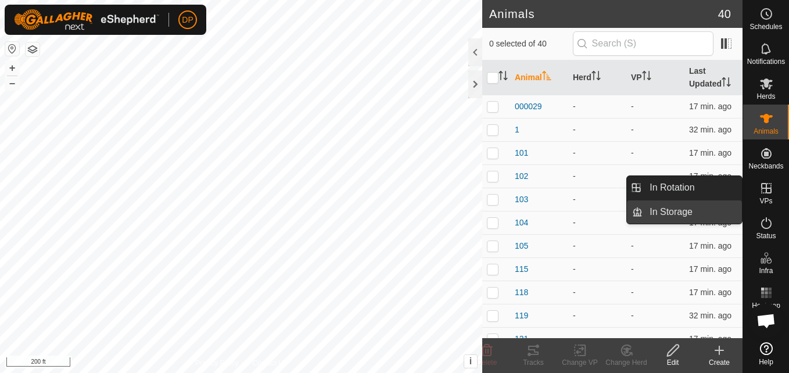
click at [732, 208] on link "In Storage" at bounding box center [691, 211] width 99 height 23
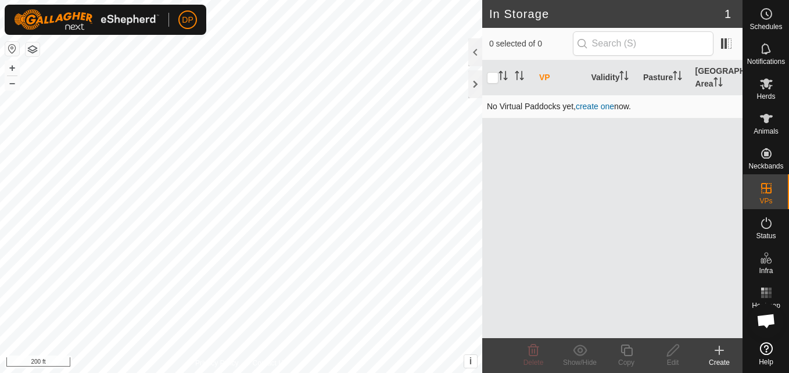
click at [588, 108] on link "create one" at bounding box center [595, 106] width 38 height 9
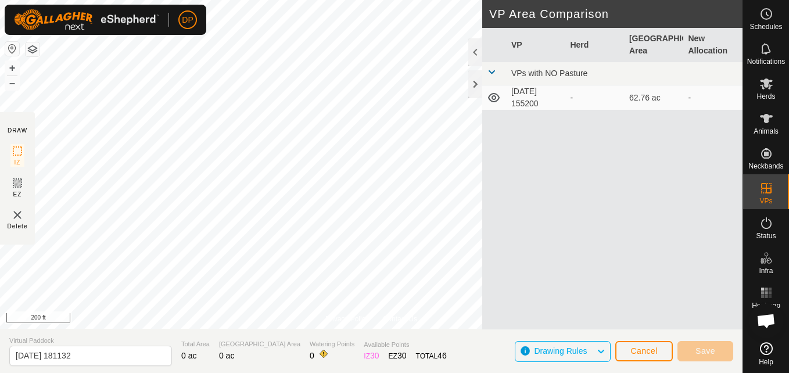
click at [492, 96] on icon at bounding box center [494, 98] width 14 height 14
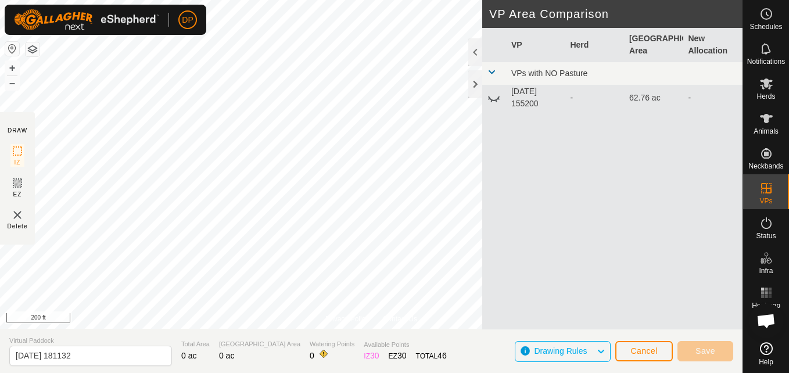
click at [492, 96] on icon at bounding box center [494, 98] width 14 height 14
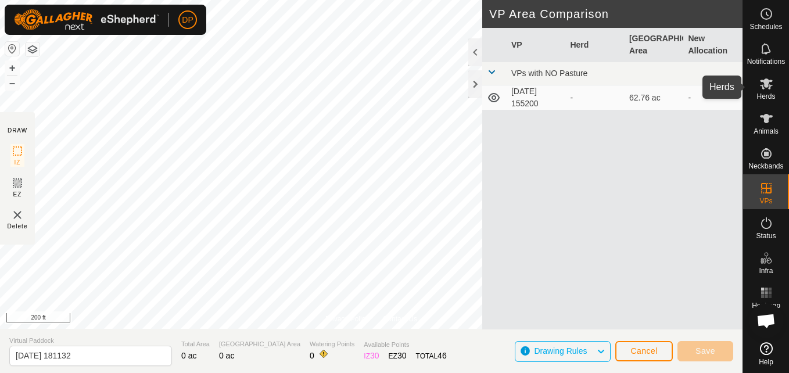
click at [764, 84] on icon at bounding box center [766, 83] width 13 height 11
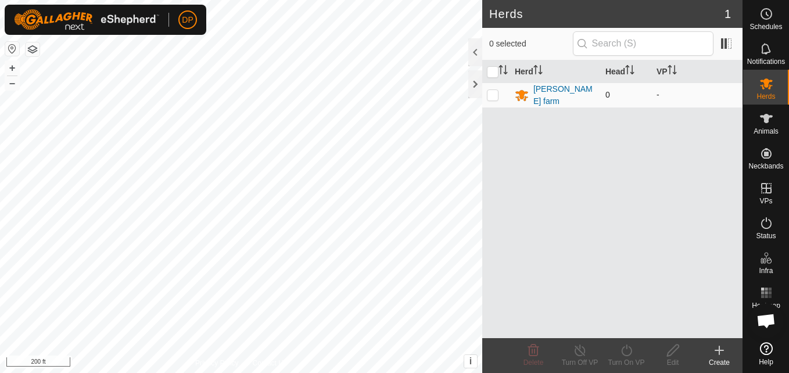
click at [494, 96] on p-checkbox at bounding box center [493, 94] width 12 height 9
checkbox input "true"
click at [492, 95] on p-checkbox at bounding box center [493, 94] width 12 height 9
checkbox input "true"
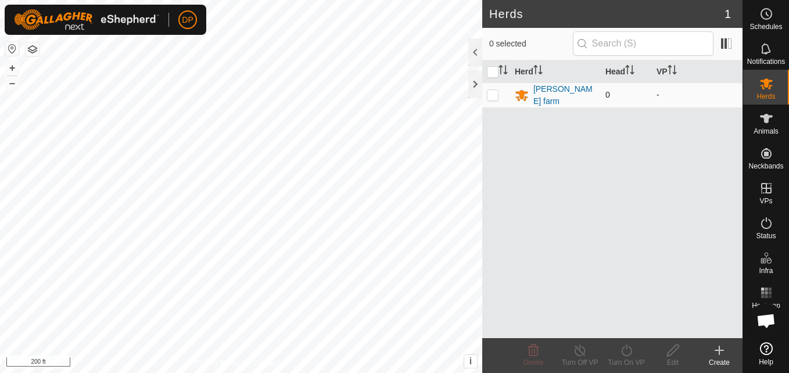
checkbox input "true"
click at [610, 89] on td "0" at bounding box center [626, 94] width 51 height 25
click at [631, 70] on icon "Activate to sort" at bounding box center [629, 69] width 9 height 9
click at [613, 95] on td "0" at bounding box center [626, 94] width 51 height 25
click at [760, 121] on icon at bounding box center [766, 119] width 14 height 14
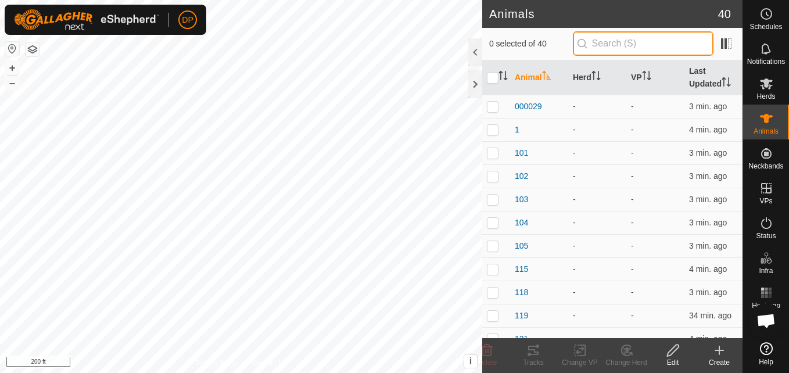
click at [643, 43] on input "text" at bounding box center [643, 43] width 141 height 24
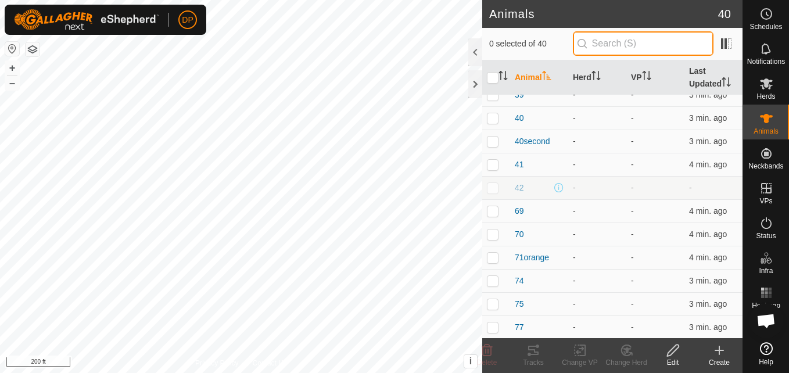
scroll to position [686, 0]
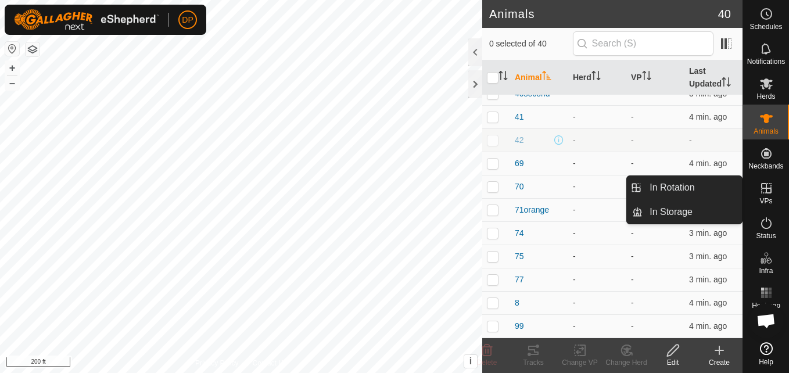
click at [760, 189] on icon at bounding box center [766, 188] width 14 height 14
click at [765, 187] on icon at bounding box center [766, 188] width 14 height 14
click at [720, 189] on link "In Rotation" at bounding box center [691, 187] width 99 height 23
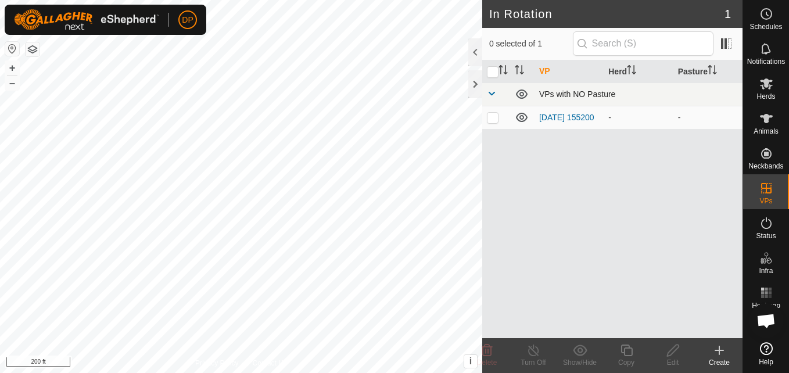
click at [492, 92] on span at bounding box center [491, 93] width 9 height 9
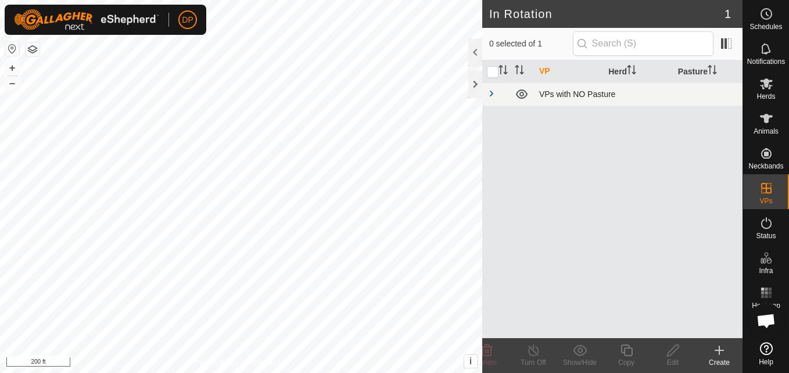
click at [492, 92] on span at bounding box center [491, 93] width 9 height 9
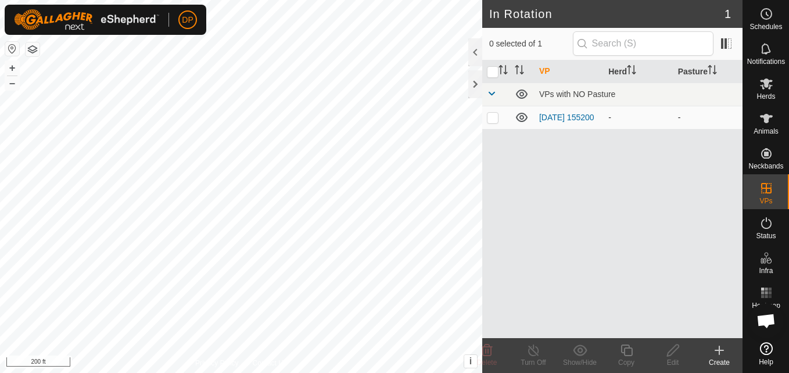
click at [492, 118] on p-checkbox at bounding box center [493, 117] width 12 height 9
checkbox input "true"
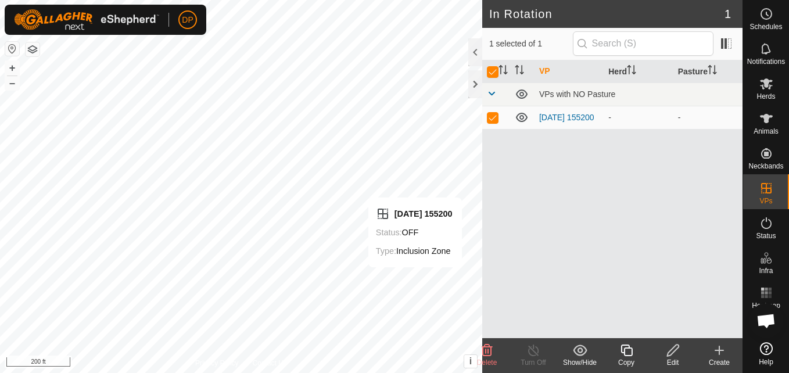
click at [672, 351] on icon at bounding box center [673, 350] width 15 height 14
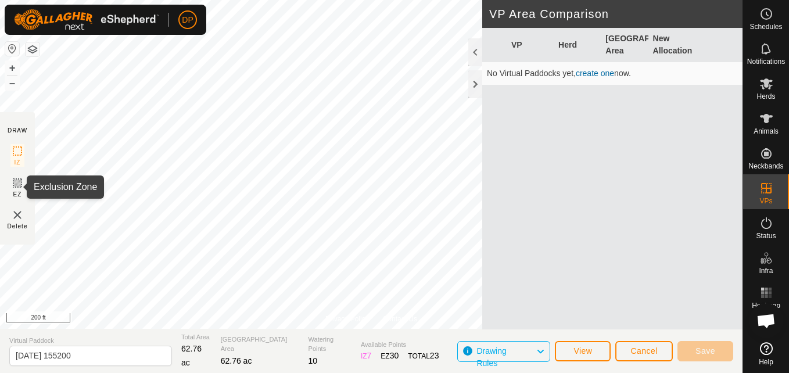
click at [16, 180] on icon at bounding box center [17, 182] width 7 height 7
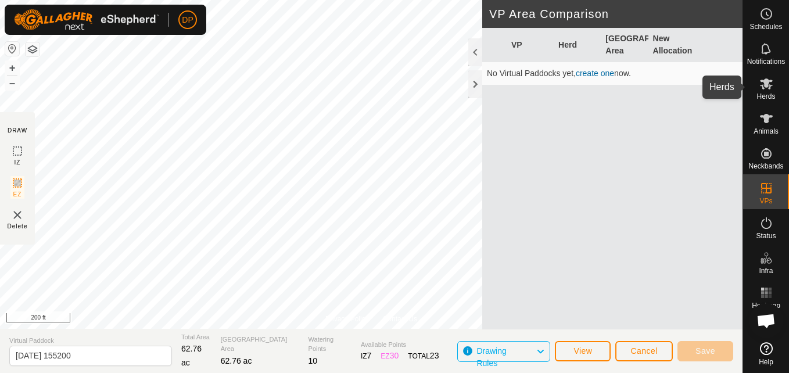
click at [763, 82] on icon at bounding box center [766, 83] width 13 height 11
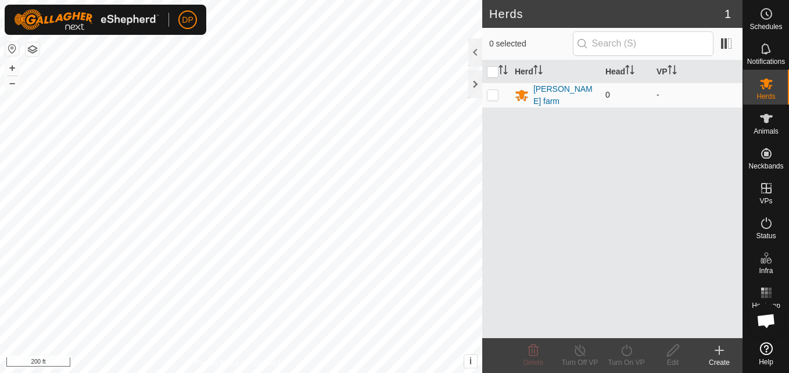
click at [488, 92] on p-checkbox at bounding box center [493, 94] width 12 height 9
checkbox input "true"
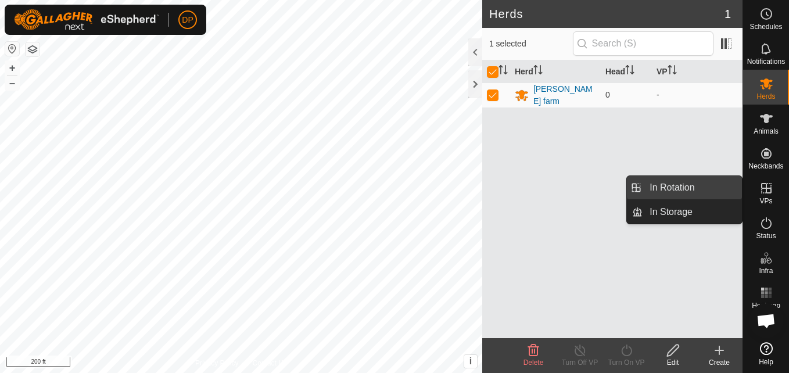
click at [707, 193] on link "In Rotation" at bounding box center [691, 187] width 99 height 23
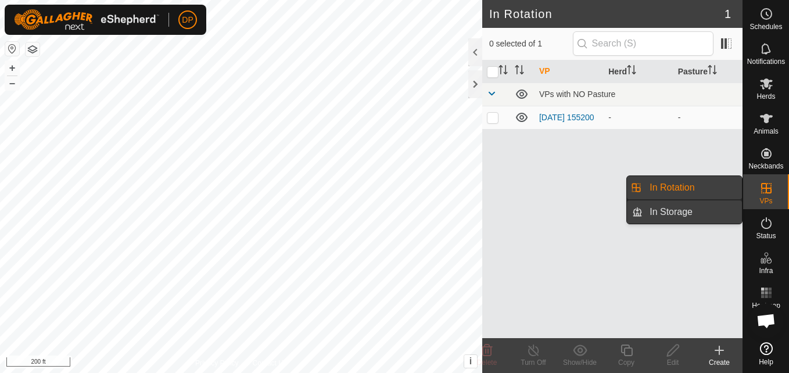
click at [705, 210] on link "In Storage" at bounding box center [691, 211] width 99 height 23
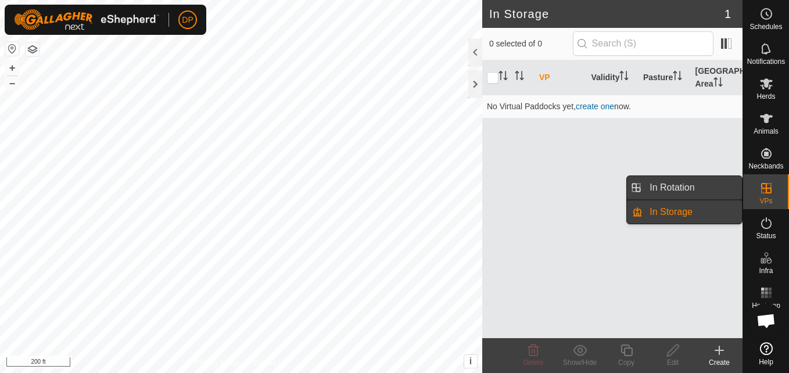
click at [689, 182] on link "In Rotation" at bounding box center [691, 187] width 99 height 23
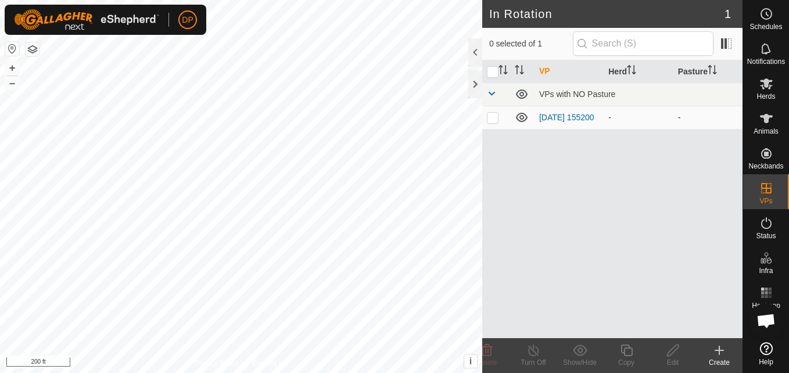
click at [492, 117] on p-checkbox at bounding box center [493, 117] width 12 height 9
checkbox input "true"
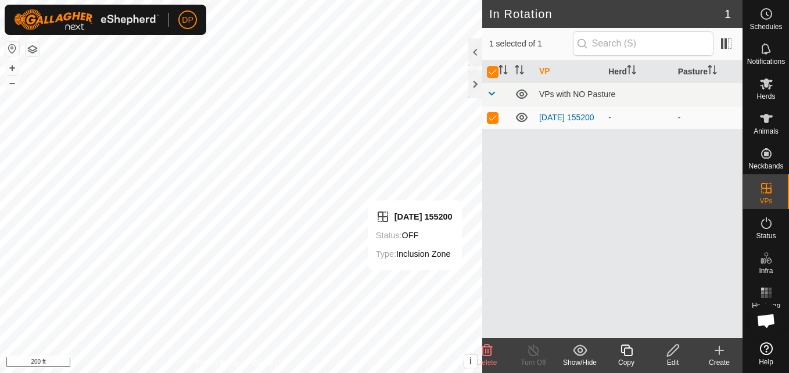
click at [649, 171] on div "VP Herd Pasture VPs with NO Pasture [DATE] 155200 - -" at bounding box center [612, 199] width 260 height 278
click at [672, 352] on icon at bounding box center [673, 350] width 15 height 14
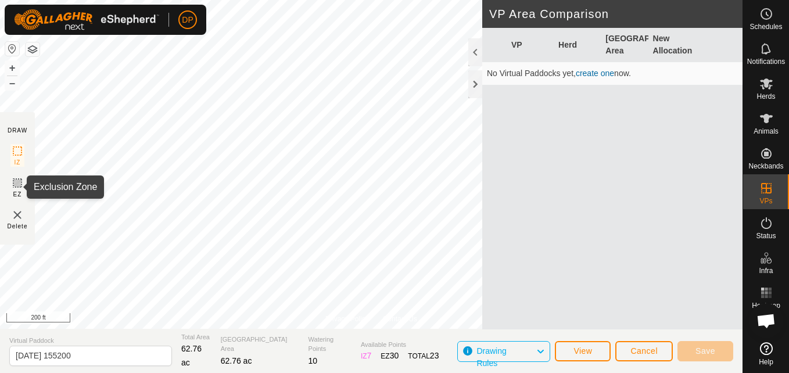
click at [17, 181] on icon at bounding box center [17, 182] width 7 height 7
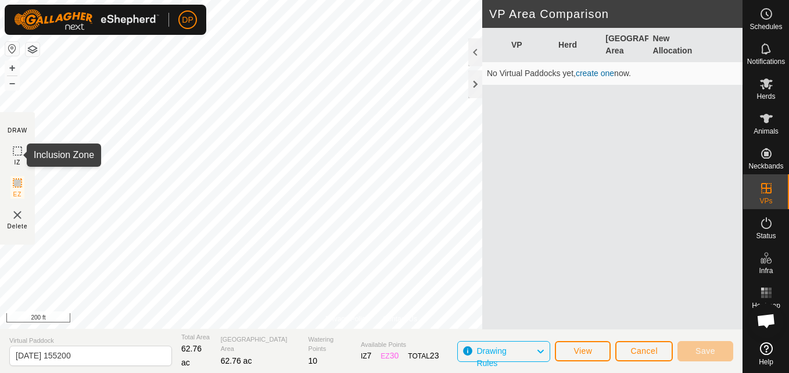
click at [17, 154] on icon at bounding box center [17, 151] width 14 height 14
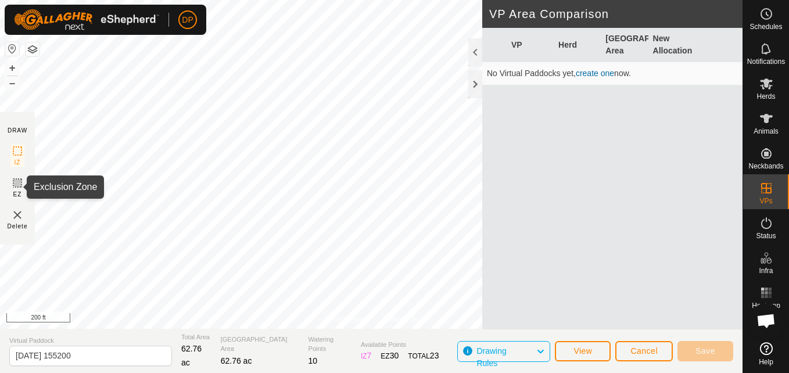
click at [19, 186] on icon at bounding box center [17, 182] width 7 height 7
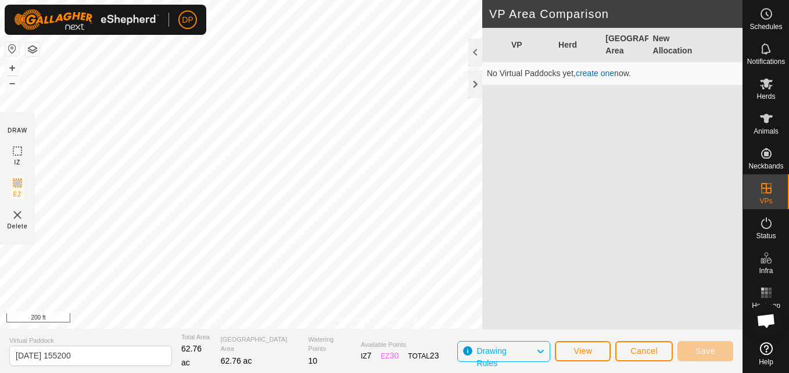
click at [594, 74] on link "create one" at bounding box center [595, 73] width 38 height 9
click at [711, 352] on span "Save" at bounding box center [705, 350] width 20 height 9
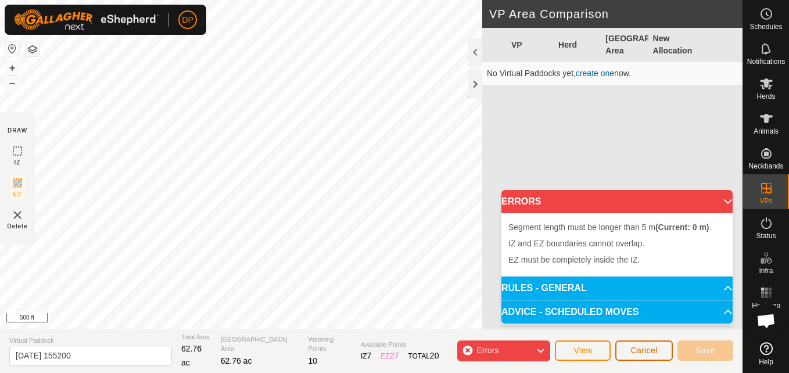
click at [650, 353] on span "Cancel" at bounding box center [643, 350] width 27 height 9
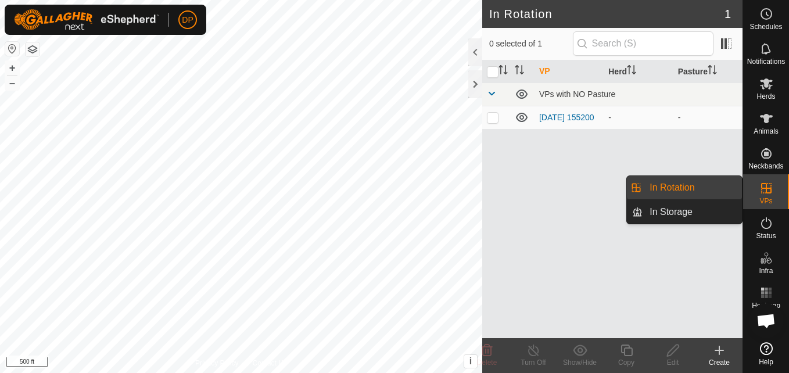
click at [768, 185] on icon at bounding box center [766, 188] width 14 height 14
click at [713, 185] on link "In Rotation" at bounding box center [691, 187] width 99 height 23
click at [707, 214] on link "In Storage" at bounding box center [691, 211] width 99 height 23
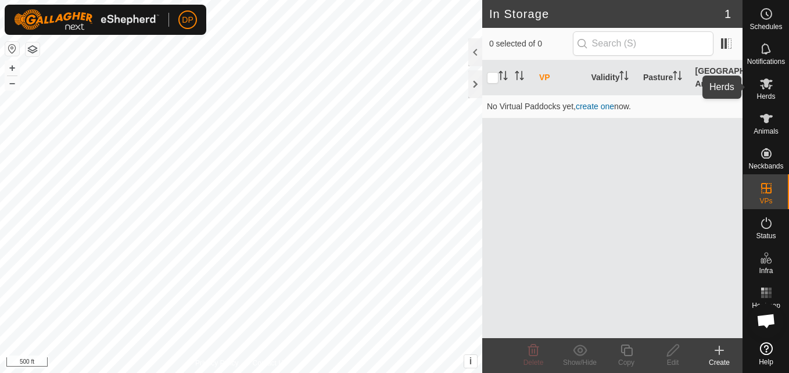
click at [772, 85] on icon at bounding box center [766, 84] width 14 height 14
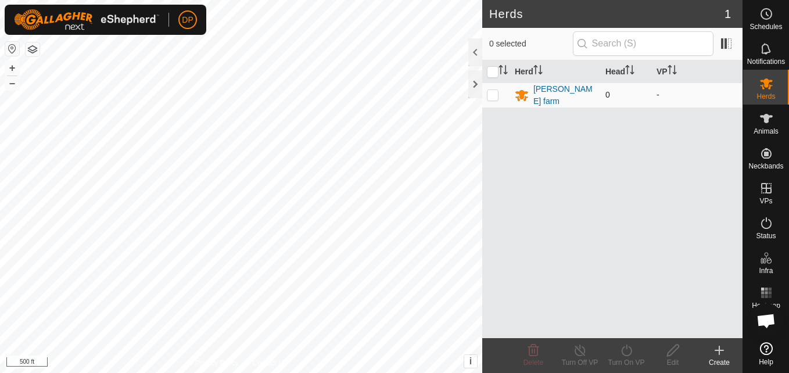
click at [490, 90] on p-checkbox at bounding box center [493, 94] width 12 height 9
checkbox input "true"
click at [669, 348] on icon at bounding box center [673, 350] width 15 height 14
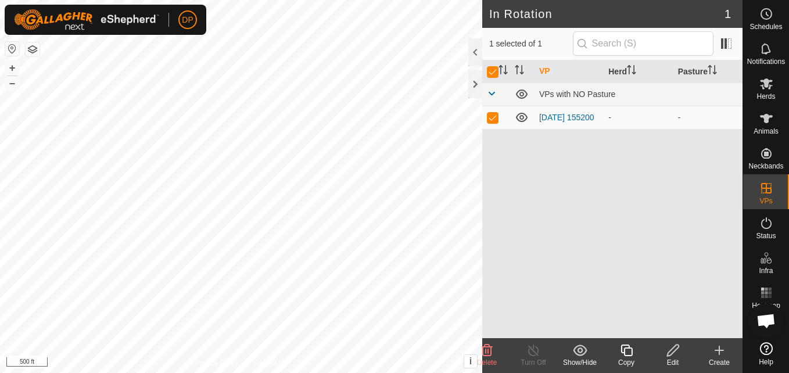
click at [661, 349] on edit-svg-icon at bounding box center [672, 350] width 46 height 14
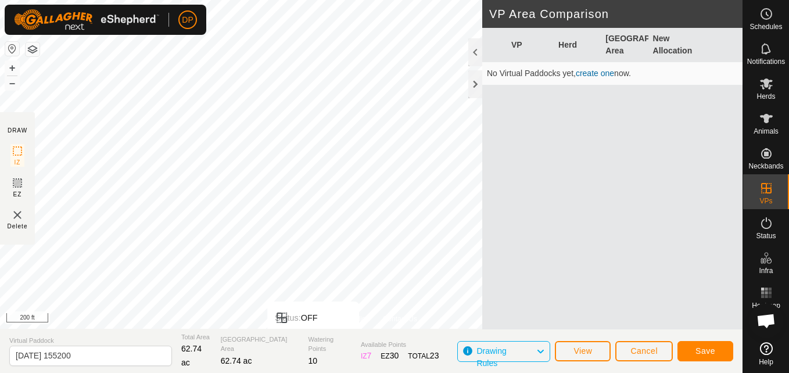
click at [303, 350] on div "Privacy Policy Contact Us Status: OFF Type: Inclusion Zone + – ⇧ i This applica…" at bounding box center [371, 186] width 742 height 373
click at [354, 0] on html "DP Schedules Notifications Herds Animals Neckbands VPs Status Infra Heatmap Hel…" at bounding box center [394, 186] width 789 height 373
click at [342, 0] on html "DP Schedules Notifications Herds Animals Neckbands VPs Status Infra Heatmap Hel…" at bounding box center [394, 186] width 789 height 373
click at [393, 0] on html "DP Schedules Notifications Herds Animals Neckbands VPs Status Infra Heatmap Hel…" at bounding box center [394, 186] width 789 height 373
click at [698, 349] on span "Save" at bounding box center [705, 350] width 20 height 9
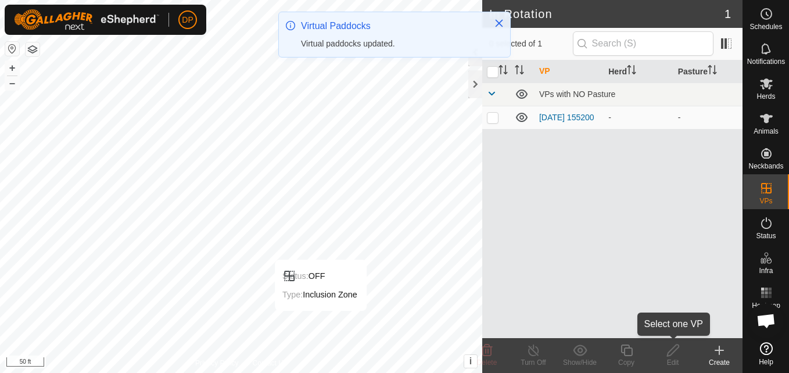
click at [671, 355] on icon at bounding box center [673, 350] width 15 height 14
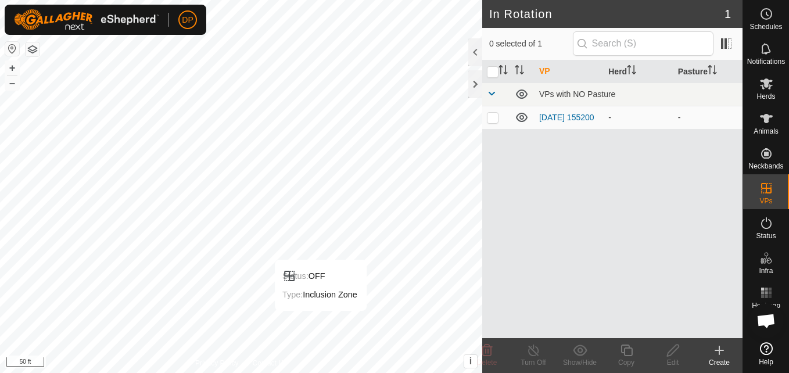
click at [488, 120] on p-checkbox at bounding box center [493, 117] width 12 height 9
checkbox input "true"
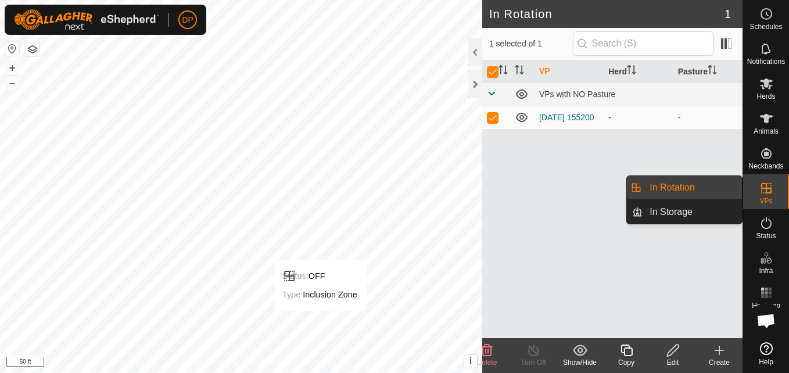
drag, startPoint x: 740, startPoint y: 189, endPoint x: 700, endPoint y: 184, distance: 40.4
click at [700, 184] on link "In Rotation" at bounding box center [691, 187] width 99 height 23
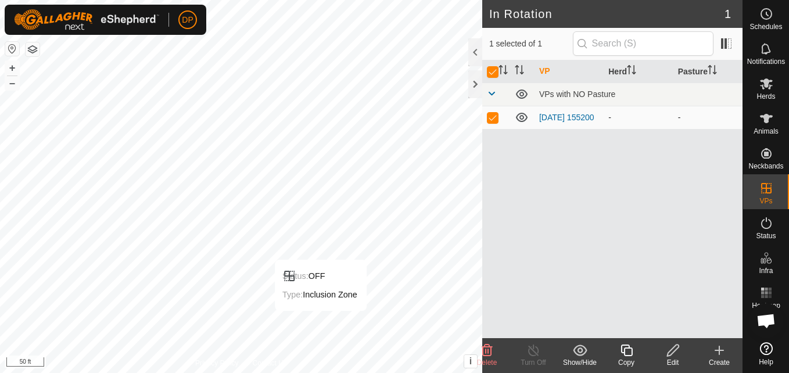
click at [549, 118] on td "[DATE] 155200" at bounding box center [568, 117] width 69 height 23
click at [769, 88] on icon at bounding box center [766, 83] width 13 height 11
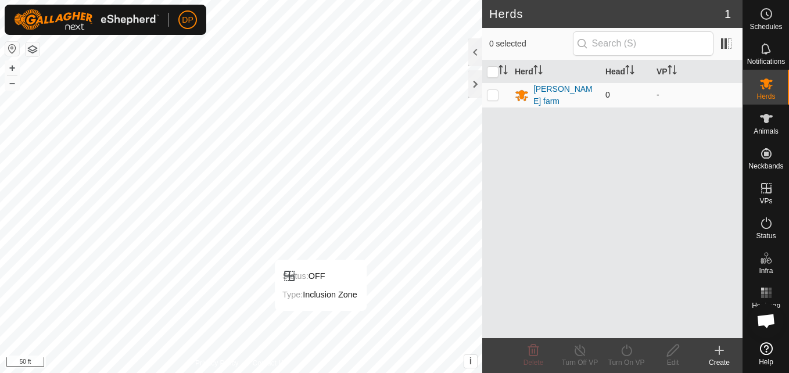
drag, startPoint x: 488, startPoint y: 91, endPoint x: 497, endPoint y: 88, distance: 8.8
click at [493, 90] on p-tablecheckbox at bounding box center [493, 94] width 12 height 9
checkbox input "true"
click at [670, 350] on icon at bounding box center [673, 350] width 12 height 12
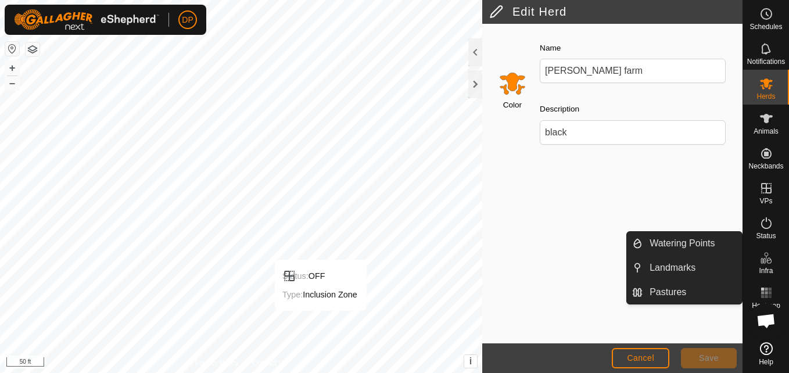
click at [761, 261] on icon at bounding box center [763, 261] width 6 height 6
click at [723, 291] on link "Pastures" at bounding box center [691, 292] width 99 height 23
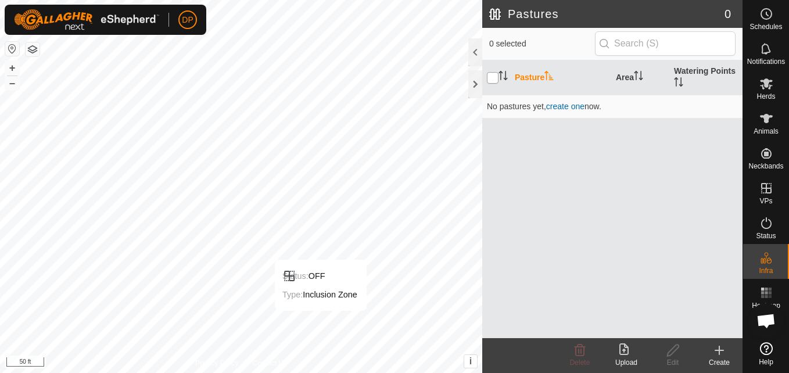
click at [491, 76] on input "checkbox" at bounding box center [493, 78] width 12 height 12
checkbox input "false"
click at [567, 106] on span "create one" at bounding box center [565, 106] width 38 height 9
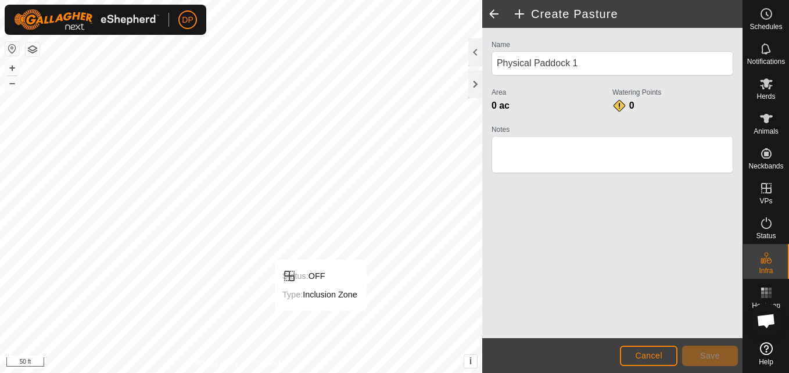
click at [494, 106] on span "0 ac" at bounding box center [500, 105] width 18 height 10
click at [513, 103] on div "0 ac" at bounding box center [551, 106] width 121 height 14
click at [497, 107] on span "0 ac" at bounding box center [500, 105] width 18 height 10
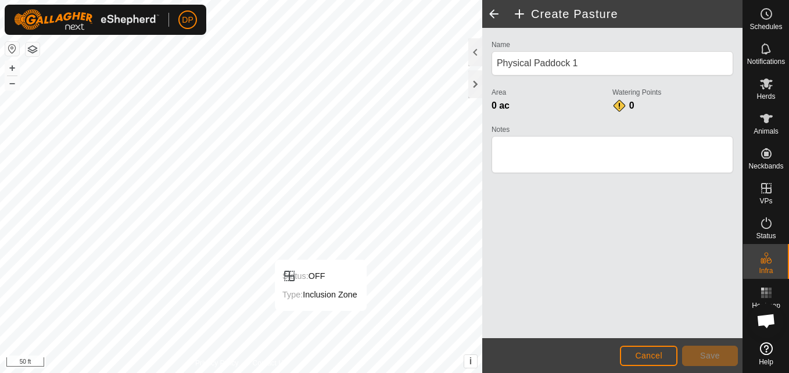
click at [497, 105] on span "0 ac" at bounding box center [500, 105] width 18 height 10
click at [494, 106] on span "0 ac" at bounding box center [500, 105] width 18 height 10
click at [495, 106] on span "0 ac" at bounding box center [500, 105] width 18 height 10
click at [498, 105] on span "0 ac" at bounding box center [500, 105] width 18 height 10
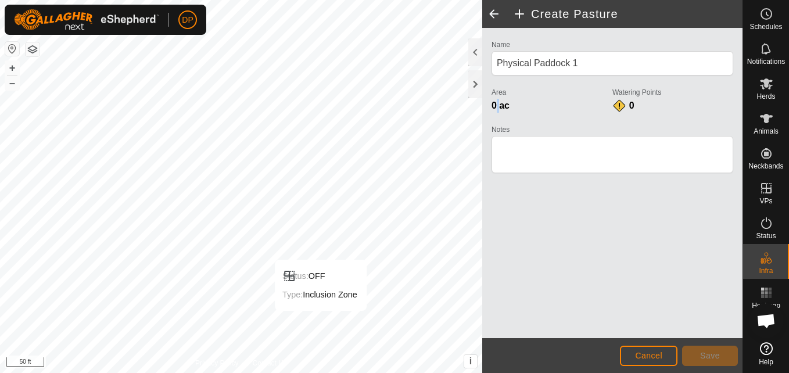
click at [498, 105] on span "0 ac" at bounding box center [500, 105] width 18 height 10
click at [635, 103] on div "Watering Points 0" at bounding box center [672, 99] width 121 height 28
click at [638, 90] on label "Watering Points" at bounding box center [672, 92] width 121 height 10
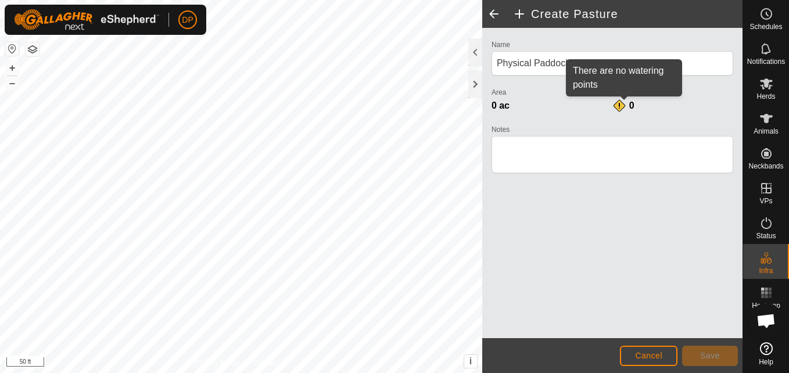
click at [631, 106] on span "0" at bounding box center [631, 105] width 5 height 10
click at [618, 106] on div "0" at bounding box center [623, 106] width 23 height 14
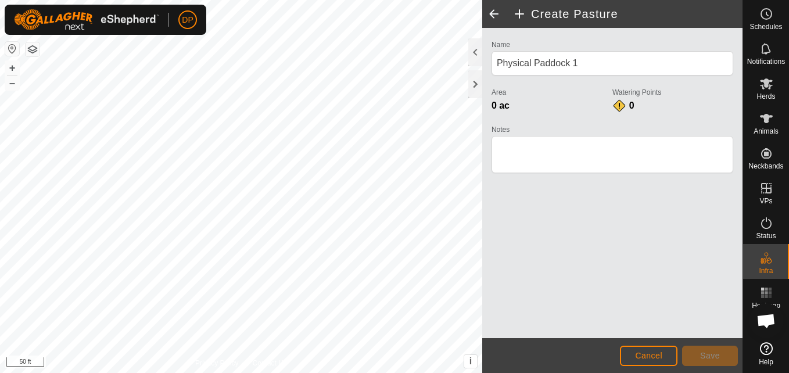
click at [631, 104] on span "0" at bounding box center [631, 105] width 5 height 10
click at [620, 105] on div "0" at bounding box center [623, 106] width 23 height 14
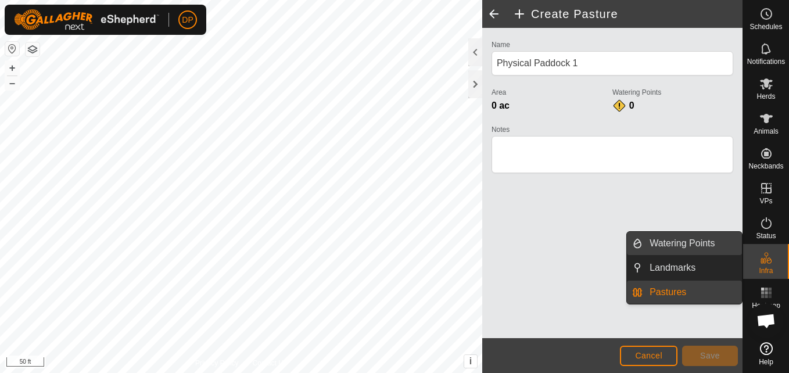
click at [723, 239] on link "Watering Points" at bounding box center [691, 243] width 99 height 23
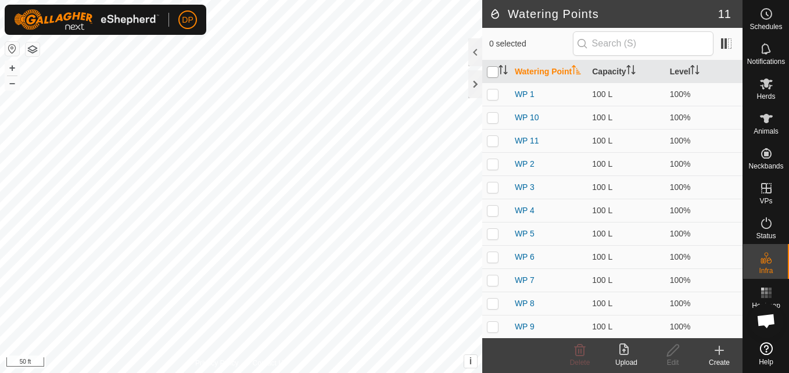
click at [494, 74] on input "checkbox" at bounding box center [493, 72] width 12 height 12
checkbox input "true"
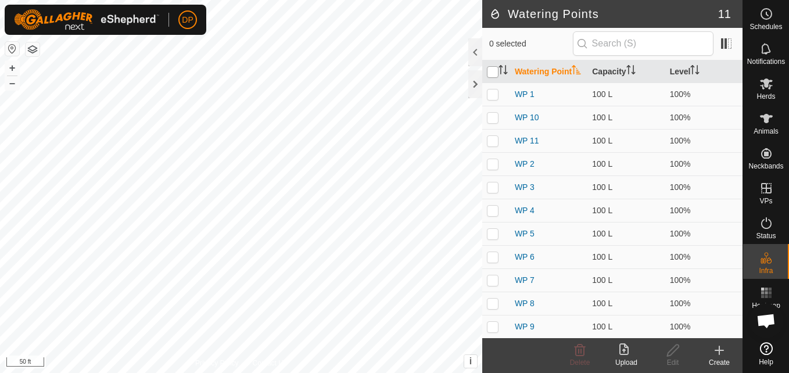
checkbox input "true"
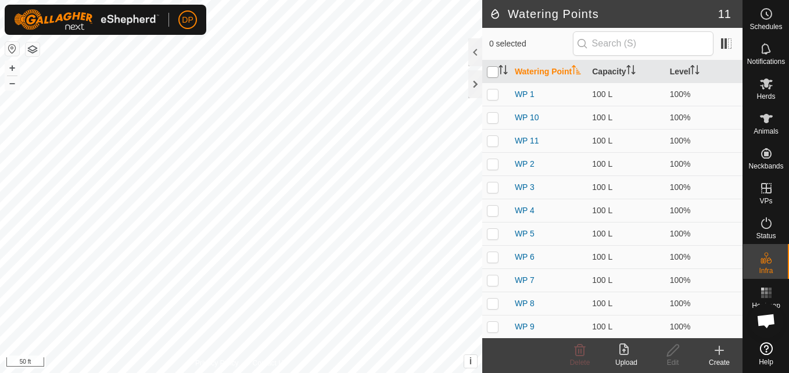
checkbox input "true"
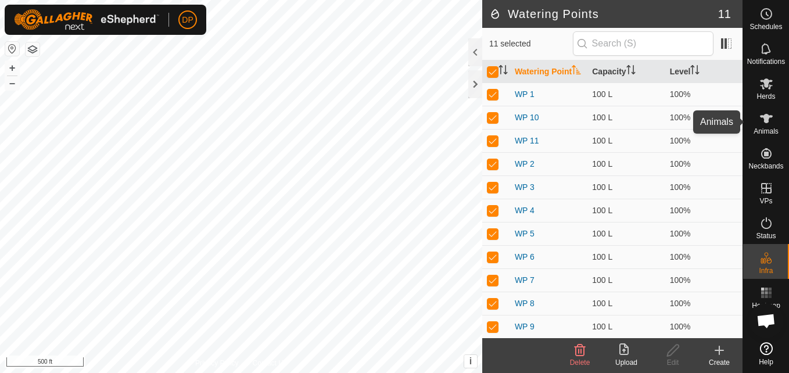
click at [764, 118] on icon at bounding box center [766, 118] width 13 height 9
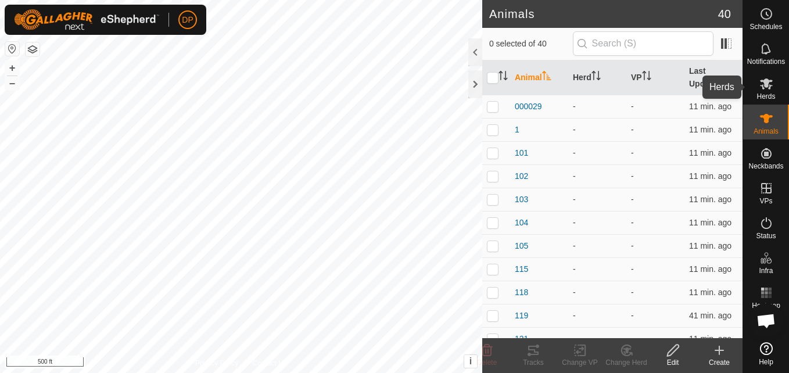
click at [756, 81] on es-mob-svg-icon at bounding box center [766, 83] width 21 height 19
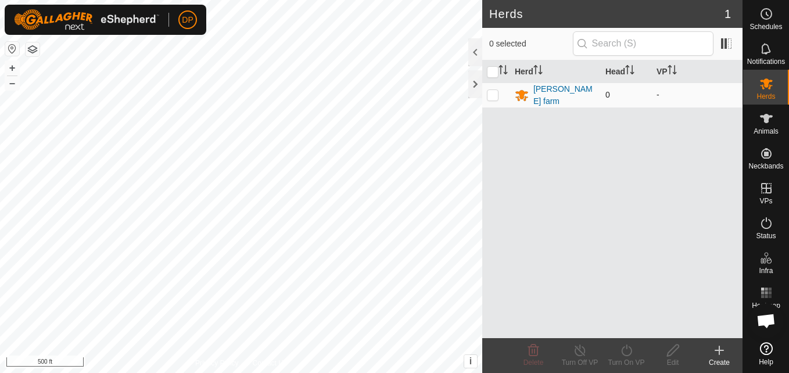
click at [490, 92] on p-checkbox at bounding box center [493, 94] width 12 height 9
checkbox input "true"
click at [613, 89] on td "0" at bounding box center [626, 94] width 51 height 25
click at [630, 71] on icon "Activate to sort" at bounding box center [629, 69] width 9 height 9
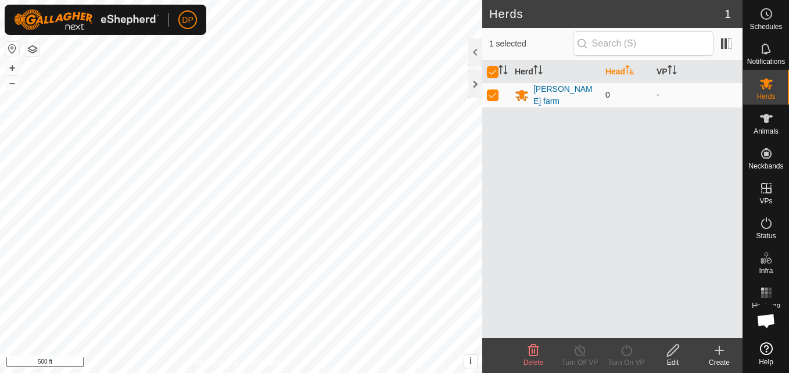
click at [619, 94] on td "0" at bounding box center [626, 94] width 51 height 25
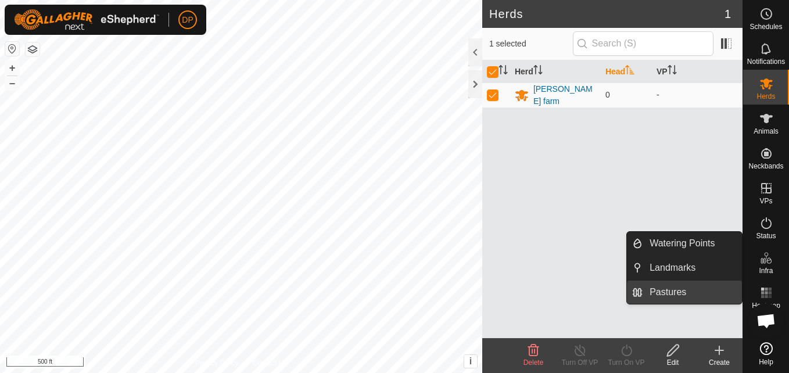
click at [722, 288] on link "Pastures" at bounding box center [691, 292] width 99 height 23
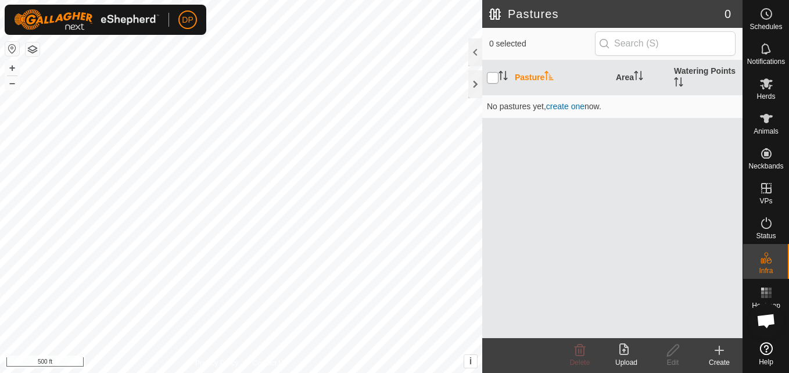
click at [490, 77] on input "checkbox" at bounding box center [493, 78] width 12 height 12
click at [493, 77] on input "checkbox" at bounding box center [493, 78] width 12 height 12
checkbox input "false"
click at [625, 348] on icon at bounding box center [626, 350] width 14 height 14
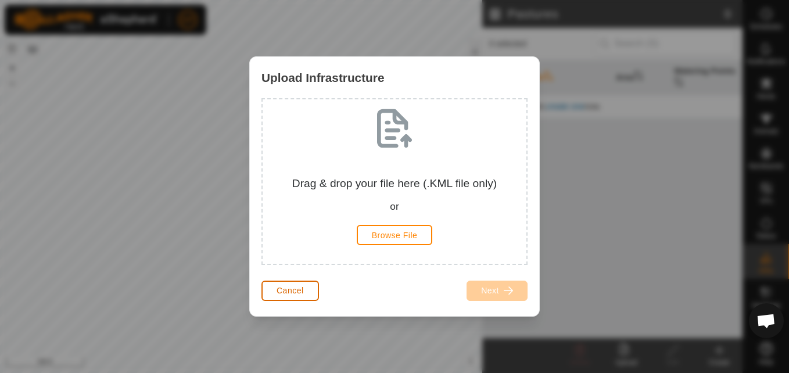
click at [301, 286] on span "Cancel" at bounding box center [289, 290] width 27 height 9
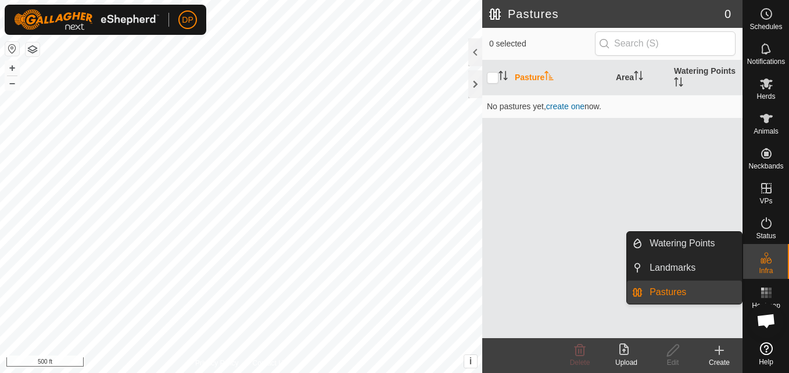
click at [750, 256] on div "Infra" at bounding box center [766, 261] width 46 height 35
click at [722, 238] on link "Watering Points" at bounding box center [691, 243] width 99 height 23
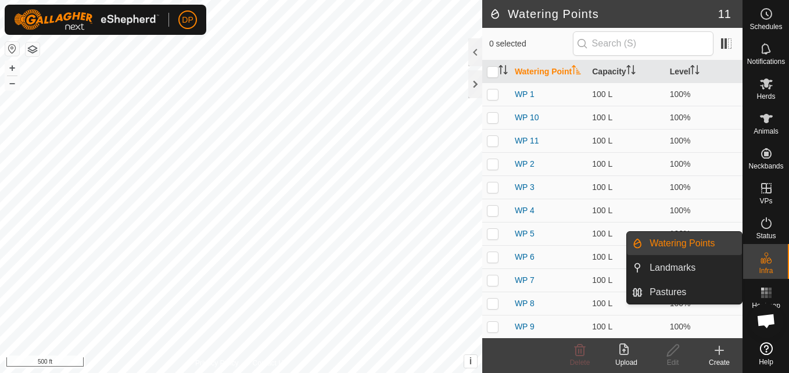
click at [771, 263] on icon at bounding box center [766, 258] width 14 height 14
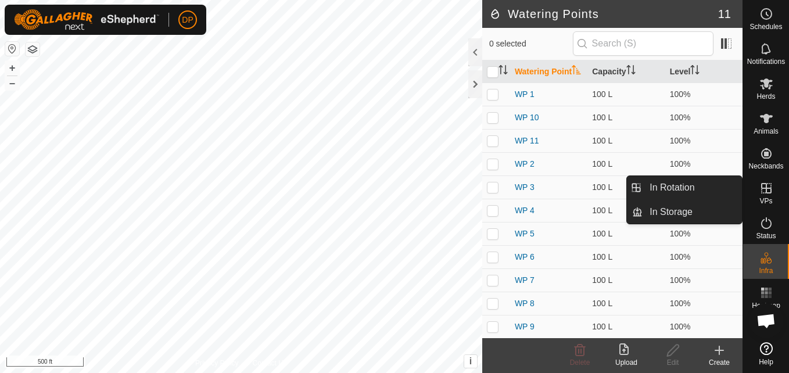
click at [764, 186] on icon at bounding box center [766, 188] width 14 height 14
click at [692, 207] on link "In Storage" at bounding box center [691, 211] width 99 height 23
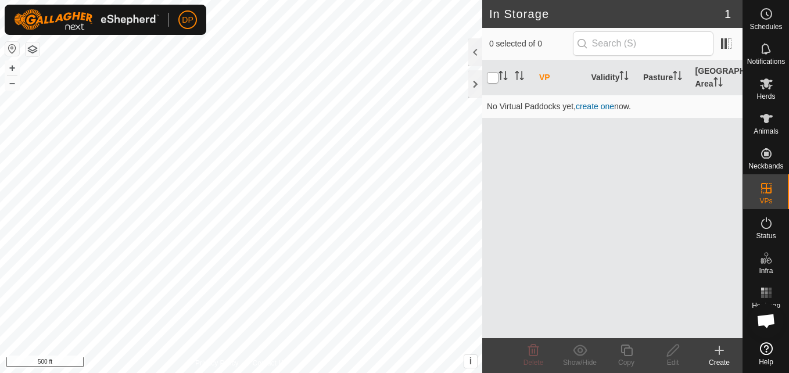
click at [490, 76] on input "checkbox" at bounding box center [493, 78] width 12 height 12
checkbox input "true"
click at [759, 80] on icon at bounding box center [766, 84] width 14 height 14
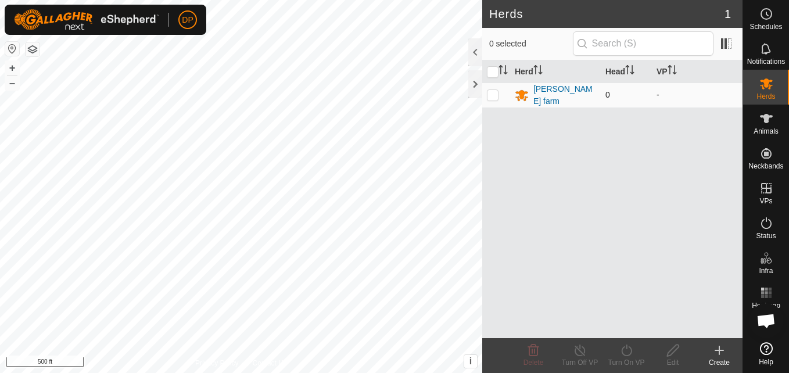
click at [495, 90] on p-checkbox at bounding box center [493, 94] width 12 height 9
checkbox input "true"
click at [669, 350] on icon at bounding box center [673, 350] width 15 height 14
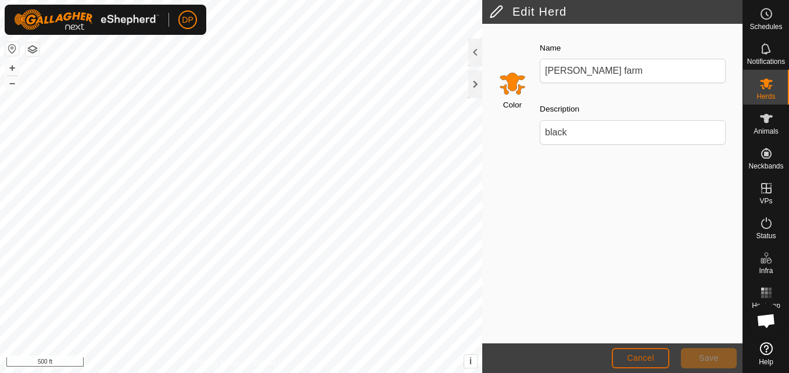
click at [636, 358] on span "Cancel" at bounding box center [640, 357] width 27 height 9
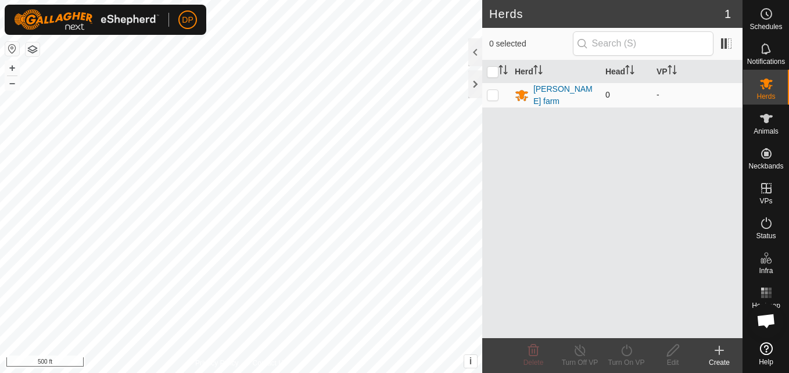
click at [491, 91] on p-checkbox at bounding box center [493, 94] width 12 height 9
checkbox input "true"
click at [766, 84] on icon at bounding box center [766, 83] width 13 height 11
click at [631, 68] on icon "Activate to sort" at bounding box center [629, 69] width 9 height 9
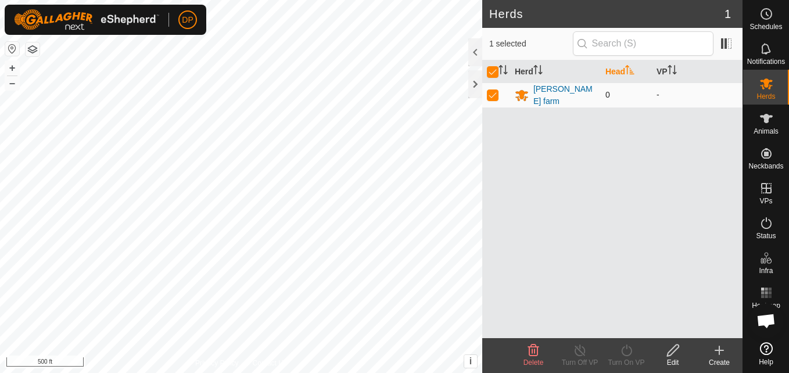
click at [619, 89] on td "0" at bounding box center [626, 94] width 51 height 25
click at [476, 50] on div at bounding box center [475, 52] width 14 height 28
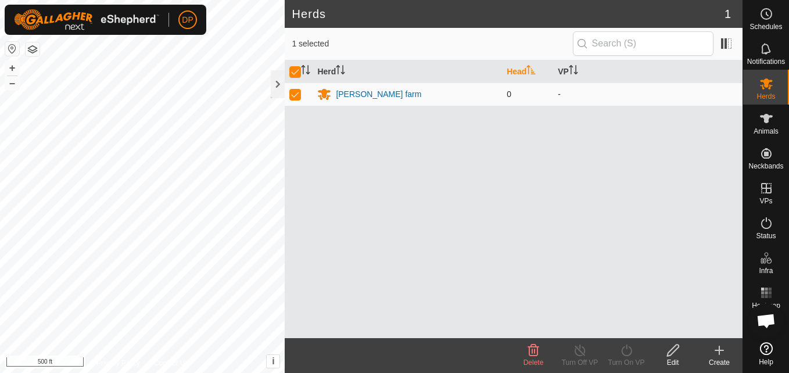
click at [515, 91] on td "0" at bounding box center [527, 93] width 51 height 23
drag, startPoint x: 515, startPoint y: 88, endPoint x: 523, endPoint y: 87, distance: 7.7
click at [523, 87] on td "0" at bounding box center [527, 93] width 51 height 23
click at [509, 95] on span "0" at bounding box center [508, 93] width 5 height 9
click at [510, 100] on td "0" at bounding box center [527, 93] width 51 height 23
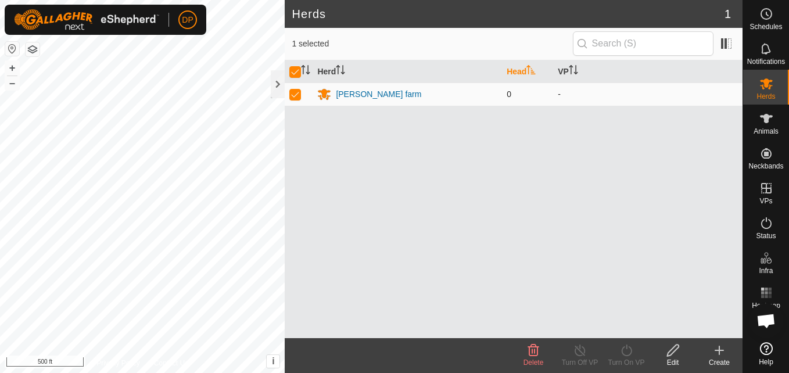
click at [516, 96] on td "0" at bounding box center [527, 93] width 51 height 23
click at [375, 95] on div "[PERSON_NAME] farm" at bounding box center [378, 94] width 85 height 12
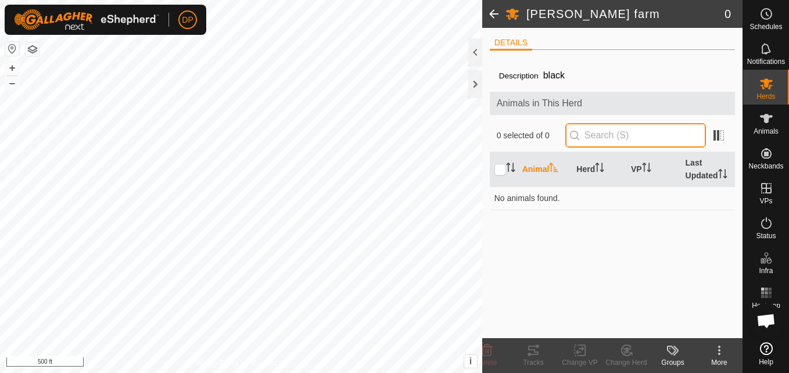
click at [613, 135] on input "text" at bounding box center [635, 135] width 141 height 24
click at [640, 134] on input "text" at bounding box center [635, 135] width 141 height 24
click at [630, 137] on input "39" at bounding box center [635, 135] width 141 height 24
type input "39"
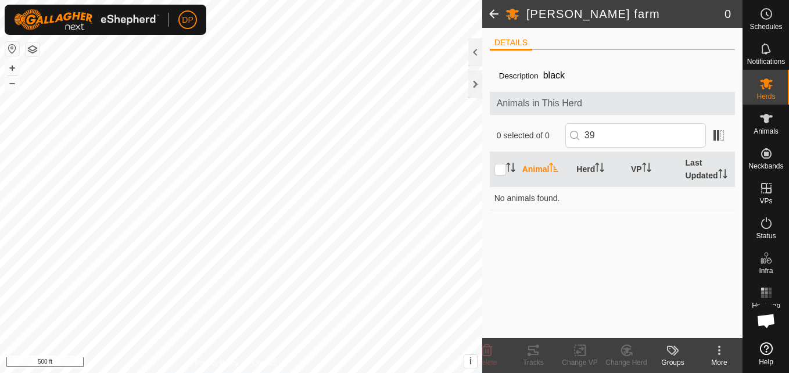
click at [609, 97] on span "Animals in This Herd" at bounding box center [613, 103] width 232 height 14
click at [532, 168] on th "Animal" at bounding box center [544, 169] width 55 height 35
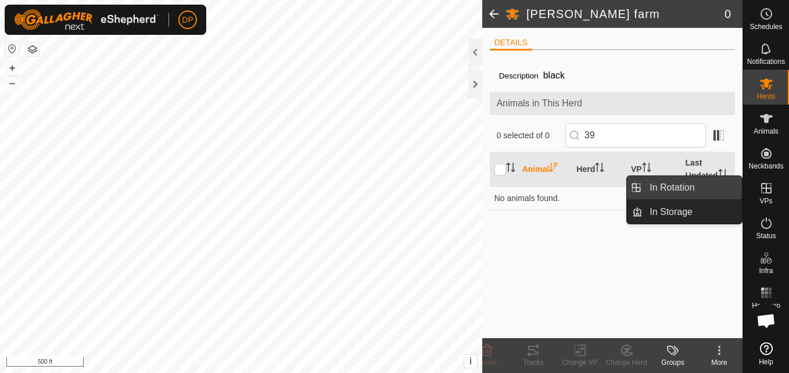
click at [701, 185] on link "In Rotation" at bounding box center [691, 187] width 99 height 23
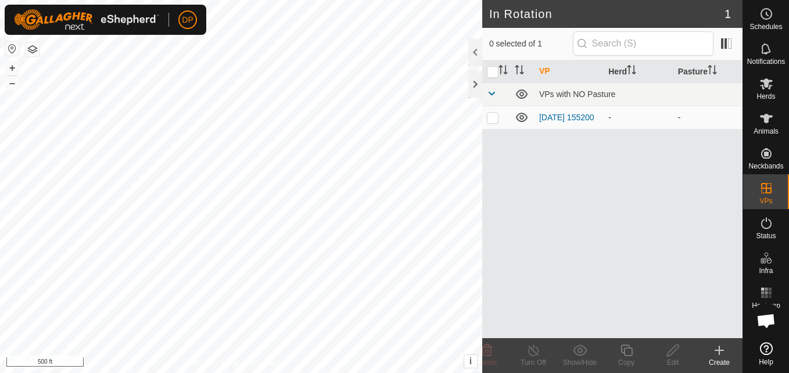
click at [495, 121] on p-checkbox at bounding box center [493, 117] width 12 height 9
checkbox input "true"
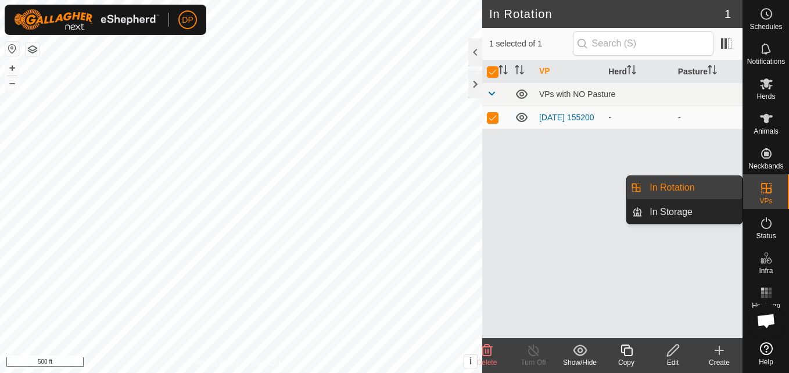
click at [729, 186] on link "In Rotation" at bounding box center [691, 187] width 99 height 23
click at [707, 207] on link "In Storage" at bounding box center [691, 211] width 99 height 23
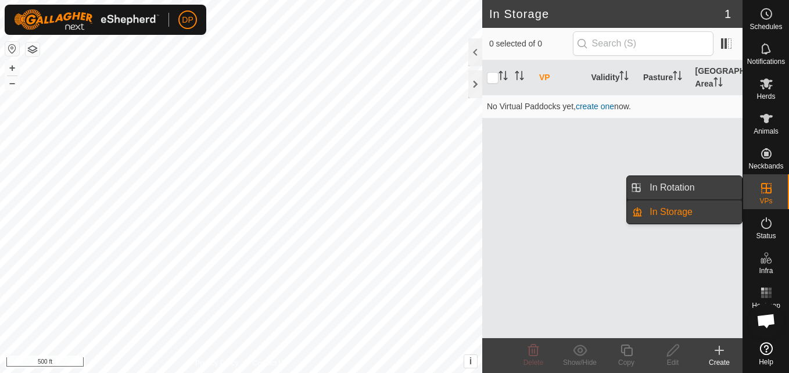
click at [706, 191] on link "In Rotation" at bounding box center [691, 187] width 99 height 23
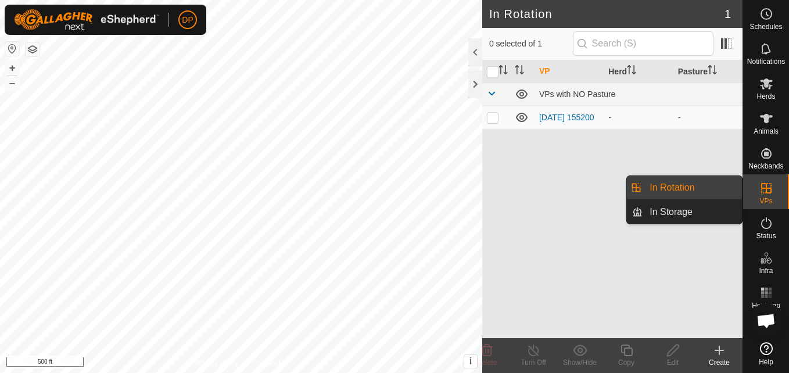
click at [693, 184] on link "In Rotation" at bounding box center [691, 187] width 99 height 23
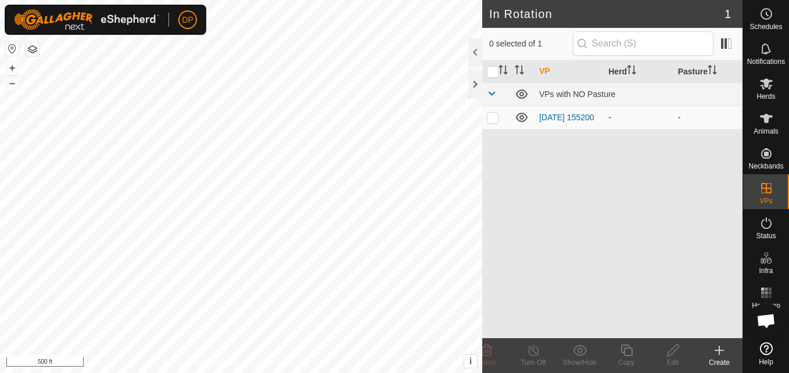
click at [494, 116] on p-checkbox at bounding box center [493, 117] width 12 height 9
checkbox input "true"
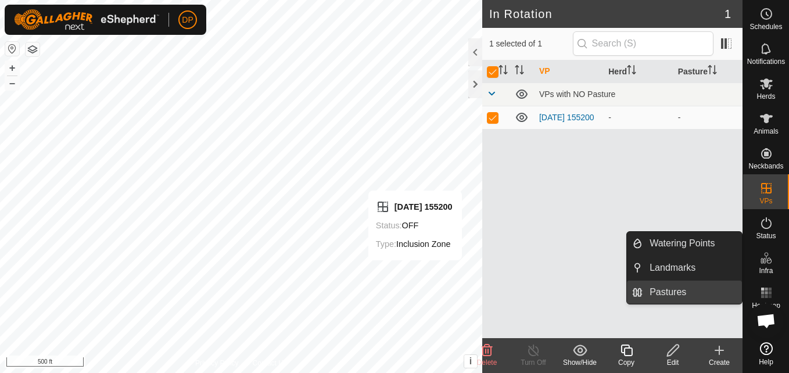
click at [695, 289] on link "Pastures" at bounding box center [691, 292] width 99 height 23
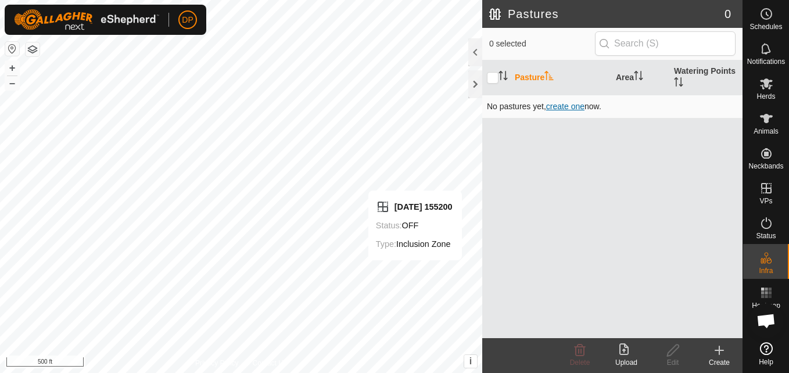
click at [571, 105] on span "create one" at bounding box center [565, 106] width 38 height 9
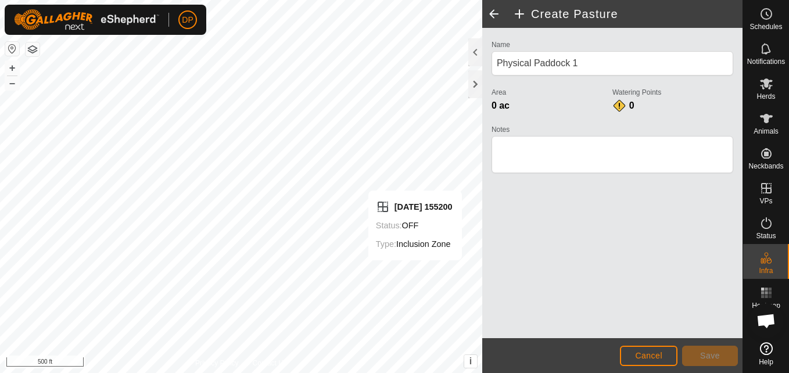
click at [505, 106] on span "0 ac" at bounding box center [500, 105] width 18 height 10
click at [509, 105] on div "0 ac" at bounding box center [551, 106] width 121 height 14
click at [405, 243] on div "2025-08-31 155200 Status: OFF Type: Inclusion Zone + – ⇧ i This application inc…" at bounding box center [241, 186] width 482 height 373
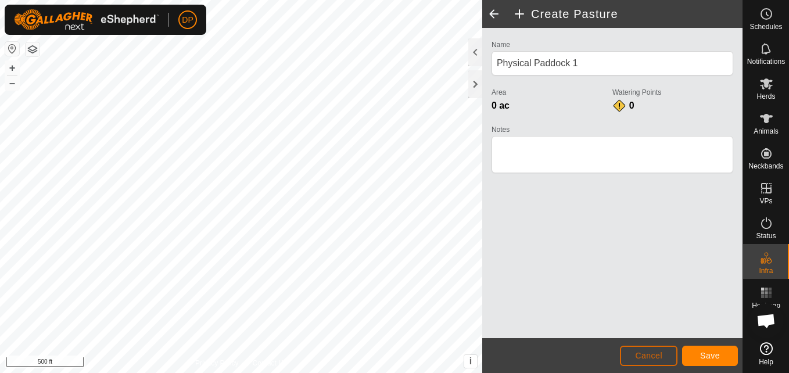
click at [663, 353] on button "Cancel" at bounding box center [648, 356] width 57 height 20
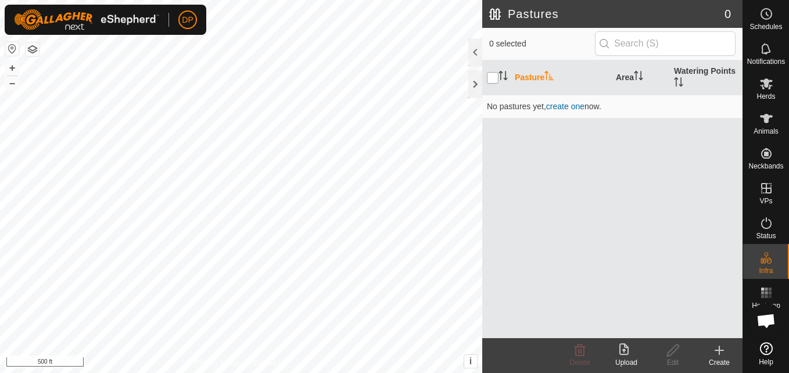
click at [495, 78] on input "checkbox" at bounding box center [493, 78] width 12 height 12
click at [492, 81] on input "checkbox" at bounding box center [493, 78] width 12 height 12
checkbox input "false"
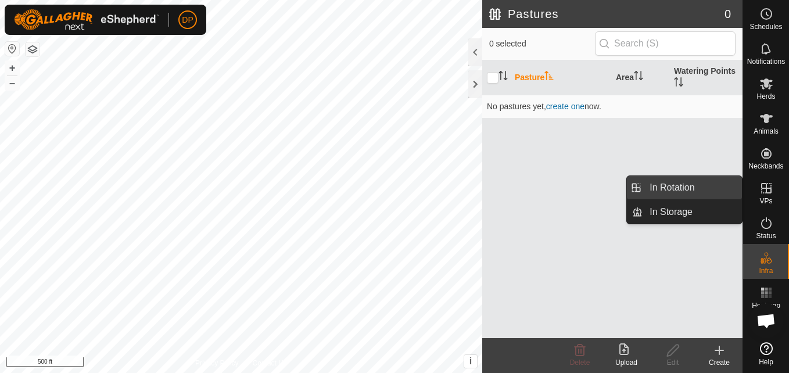
click at [709, 180] on link "In Rotation" at bounding box center [691, 187] width 99 height 23
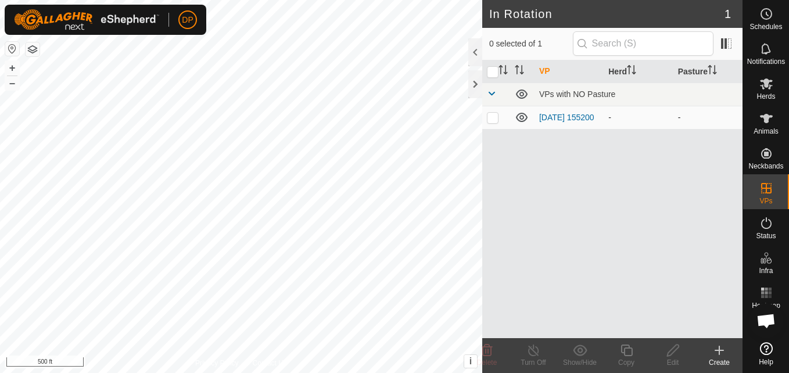
click at [494, 117] on p-checkbox at bounding box center [493, 117] width 12 height 9
checkbox input "true"
click at [673, 351] on icon at bounding box center [673, 350] width 12 height 12
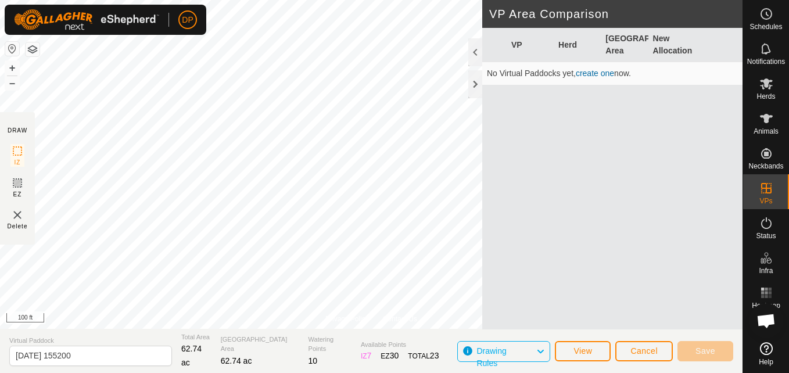
click at [207, 353] on div "Privacy Policy Contact Us + – ⇧ i This application includes HERE Maps. © 2024 H…" at bounding box center [371, 186] width 742 height 373
click at [281, 372] on html "DP Schedules Notifications Herds Animals Neckbands VPs Status Infra Heatmap Hel…" at bounding box center [394, 186] width 789 height 373
click at [325, 372] on html "DP Schedules Notifications Herds Animals Neckbands VPs Status Infra Heatmap Hel…" at bounding box center [394, 186] width 789 height 373
click at [443, 372] on html "DP Schedules Notifications Herds Animals Neckbands VPs Status Infra Heatmap Hel…" at bounding box center [394, 186] width 789 height 373
click at [693, 341] on button "Save" at bounding box center [705, 351] width 56 height 20
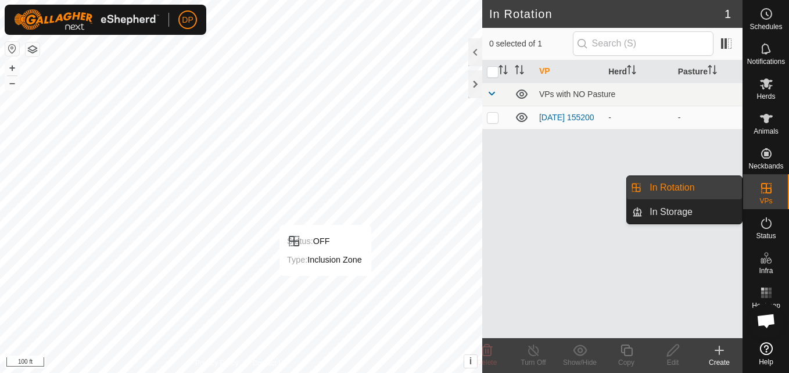
click at [722, 193] on link "In Rotation" at bounding box center [691, 187] width 99 height 23
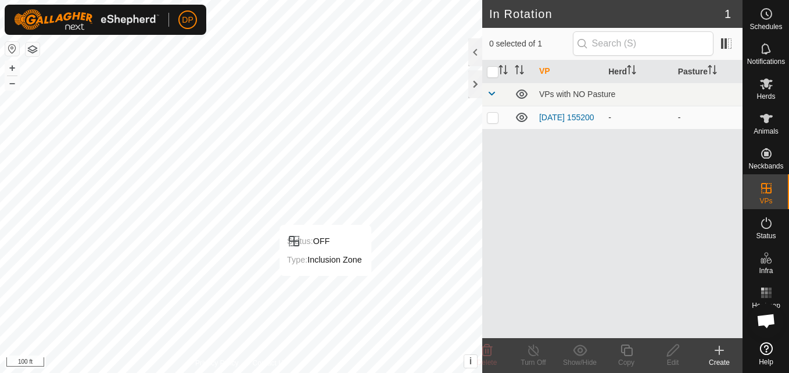
click at [492, 119] on p-checkbox at bounding box center [493, 117] width 12 height 9
checkbox input "true"
